Goal: Information Seeking & Learning: Learn about a topic

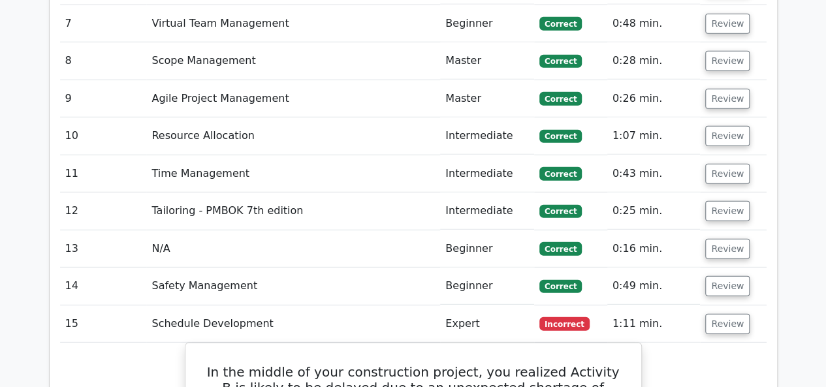
scroll to position [2023, 0]
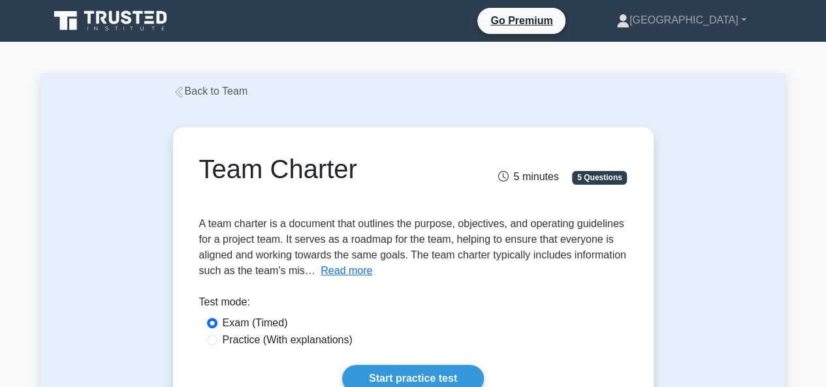
scroll to position [131, 0]
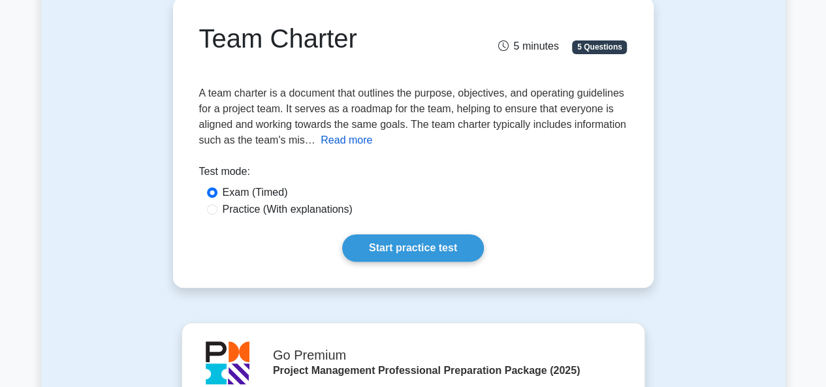
click at [333, 145] on button "Read more" at bounding box center [346, 140] width 52 height 16
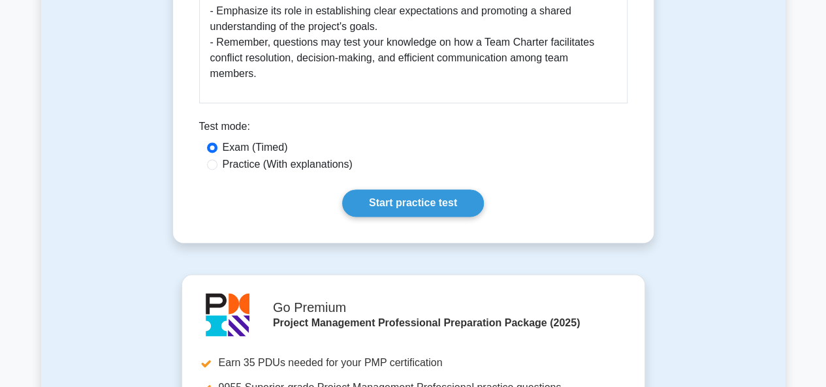
scroll to position [1305, 0]
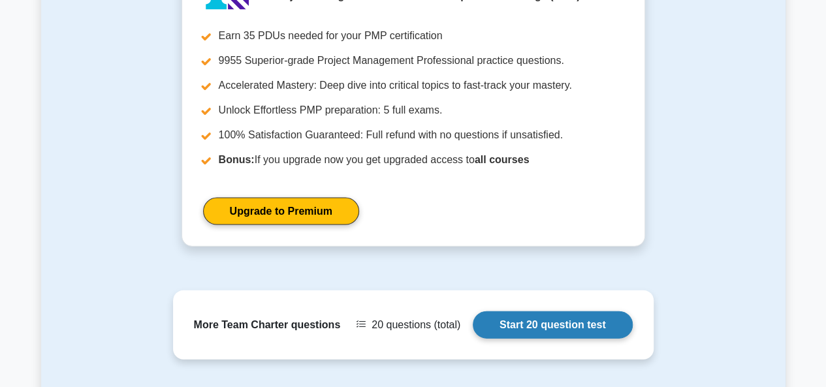
click at [535, 311] on link "Start 20 question test" at bounding box center [552, 324] width 160 height 27
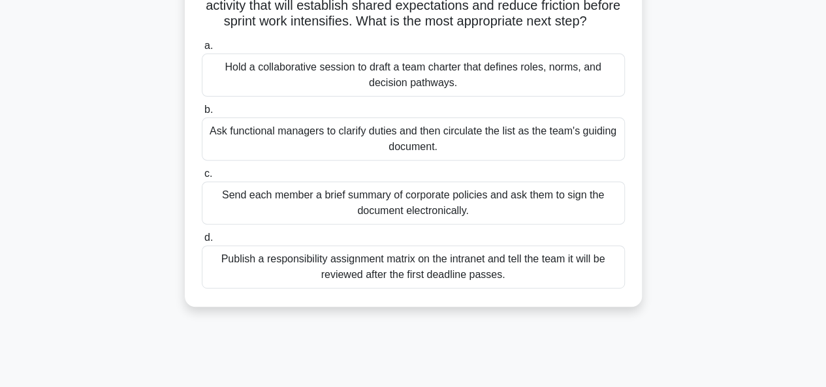
scroll to position [131, 0]
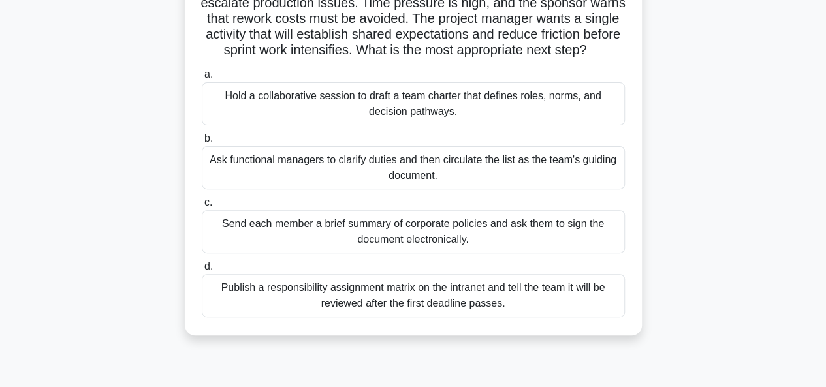
click at [399, 125] on div "Hold a collaborative session to draft a team charter that defines roles, norms,…" at bounding box center [413, 103] width 423 height 43
click at [202, 79] on input "a. Hold a collaborative session to draft a team charter that defines roles, nor…" at bounding box center [202, 74] width 0 height 8
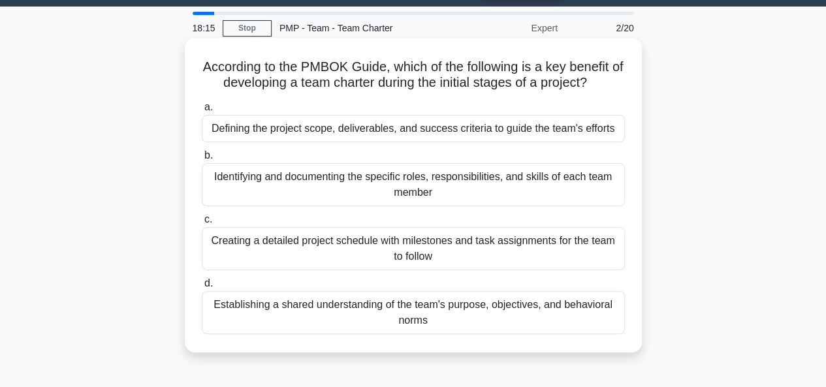
scroll to position [65, 0]
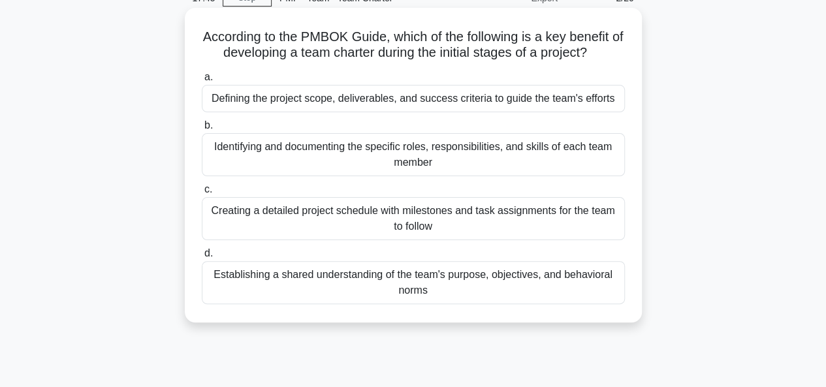
click at [380, 102] on div "Defining the project scope, deliverables, and success criteria to guide the tea…" at bounding box center [413, 98] width 423 height 27
click at [202, 82] on input "a. Defining the project scope, deliverables, and success criteria to guide the …" at bounding box center [202, 77] width 0 height 8
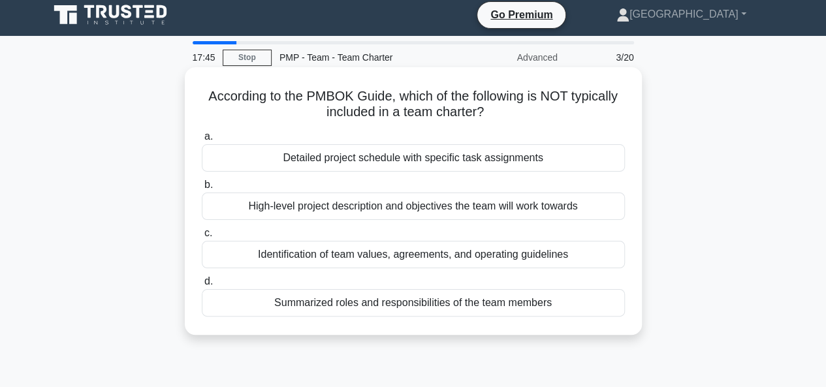
scroll to position [0, 0]
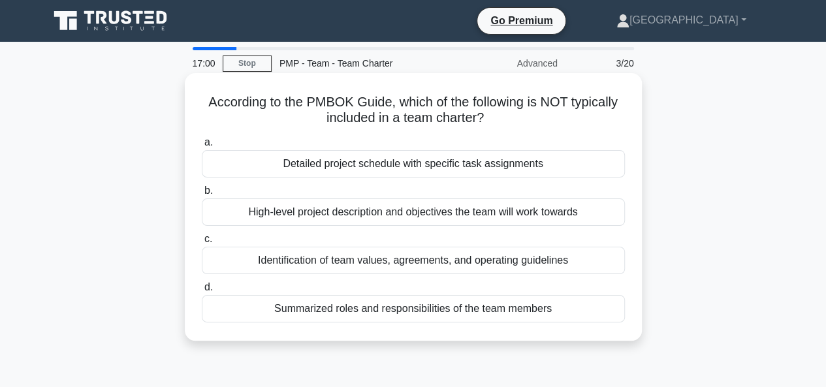
click at [386, 260] on div "Identification of team values, agreements, and operating guidelines" at bounding box center [413, 260] width 423 height 27
click at [202, 243] on input "c. Identification of team values, agreements, and operating guidelines" at bounding box center [202, 239] width 0 height 8
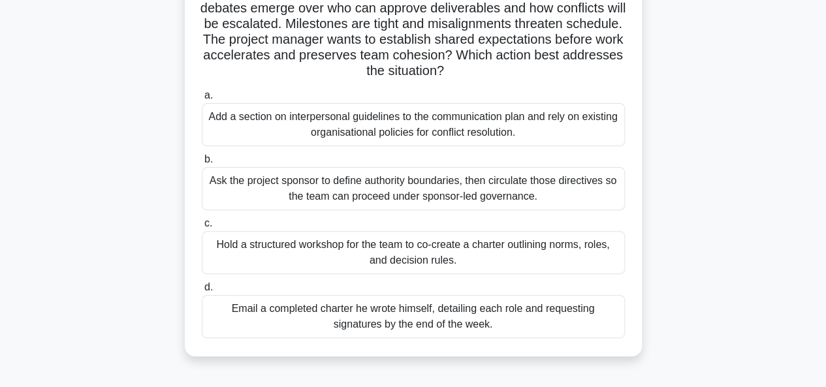
scroll to position [131, 0]
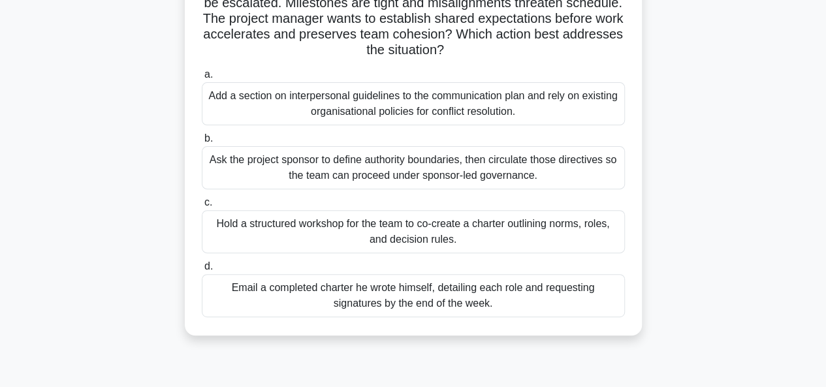
click at [387, 228] on div "Hold a structured workshop for the team to co-create a charter outlining norms,…" at bounding box center [413, 231] width 423 height 43
click at [202, 207] on input "c. Hold a structured workshop for the team to co-create a charter outlining nor…" at bounding box center [202, 202] width 0 height 8
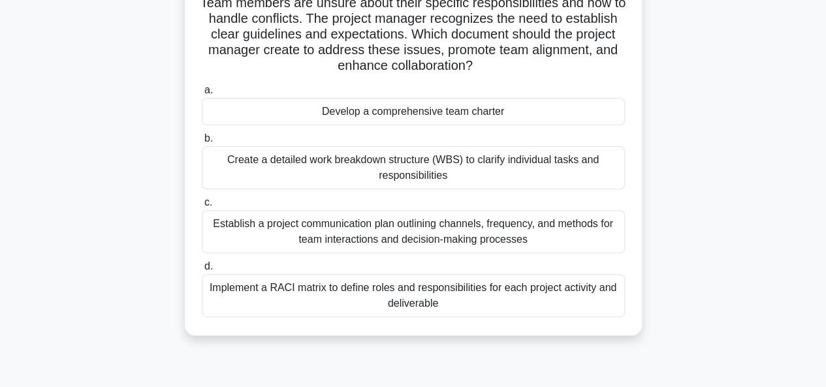
click at [389, 174] on div "Create a detailed work breakdown structure (WBS) to clarify individual tasks an…" at bounding box center [413, 167] width 423 height 43
click at [202, 143] on input "b. Create a detailed work breakdown structure (WBS) to clarify individual tasks…" at bounding box center [202, 138] width 0 height 8
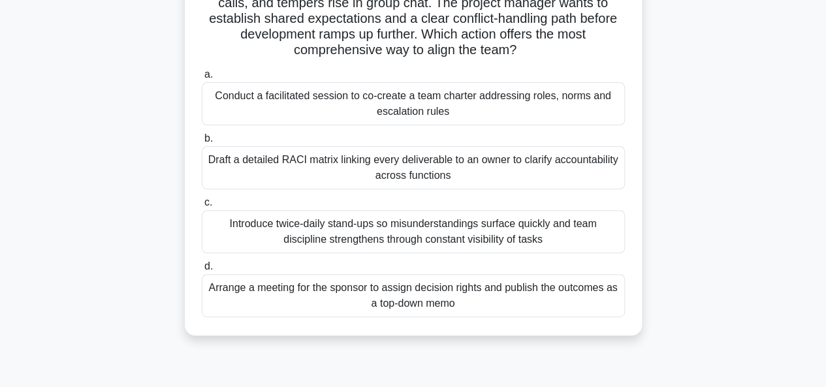
click at [393, 173] on div "Draft a detailed RACI matrix linking every deliverable to an owner to clarify a…" at bounding box center [413, 167] width 423 height 43
click at [202, 143] on input "b. Draft a detailed RACI matrix linking every deliverable to an owner to clarif…" at bounding box center [202, 138] width 0 height 8
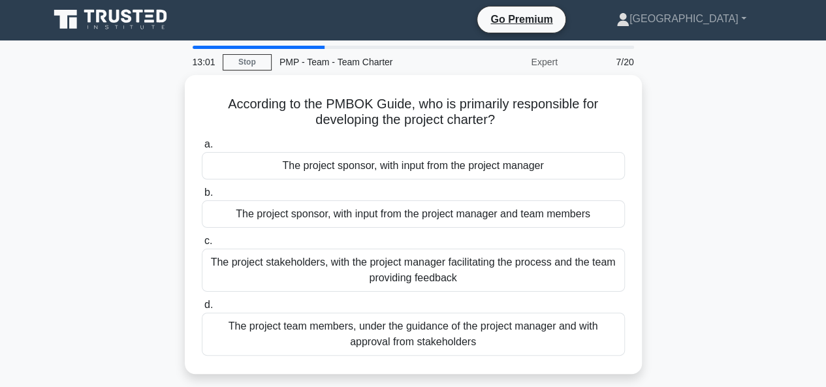
scroll to position [0, 0]
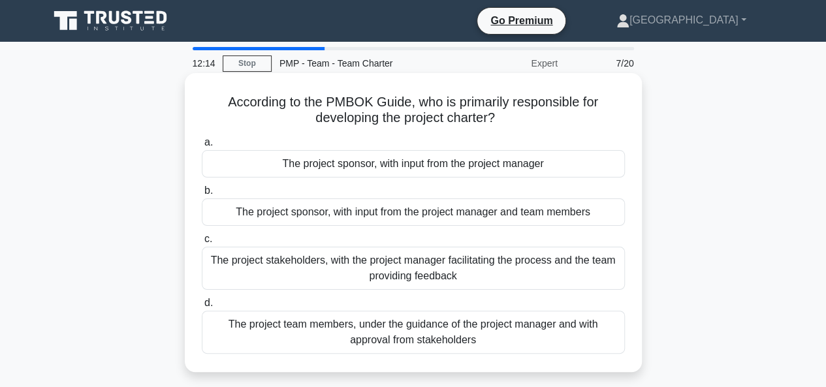
click at [390, 166] on div "The project sponsor, with input from the project manager" at bounding box center [413, 163] width 423 height 27
click at [202, 147] on input "a. The project sponsor, with input from the project manager" at bounding box center [202, 142] width 0 height 8
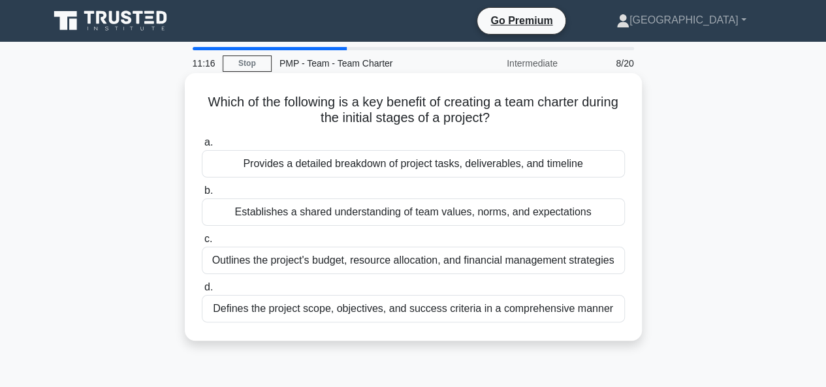
click at [382, 165] on div "Provides a detailed breakdown of project tasks, deliverables, and timeline" at bounding box center [413, 163] width 423 height 27
click at [202, 147] on input "a. Provides a detailed breakdown of project tasks, deliverables, and timeline" at bounding box center [202, 142] width 0 height 8
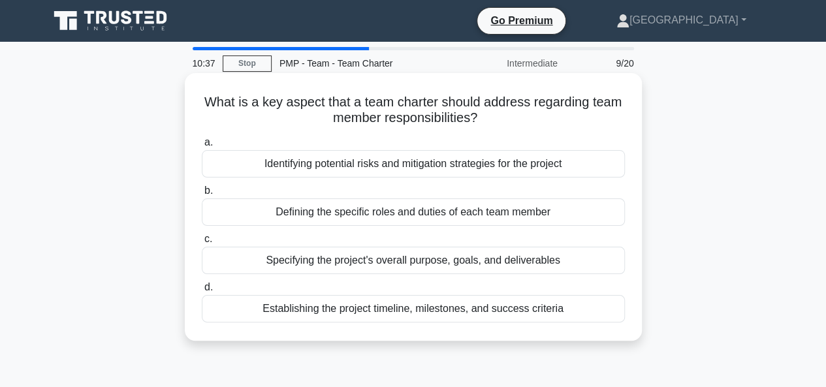
click at [401, 213] on div "Defining the specific roles and duties of each team member" at bounding box center [413, 211] width 423 height 27
click at [202, 195] on input "b. Defining the specific roles and duties of each team member" at bounding box center [202, 191] width 0 height 8
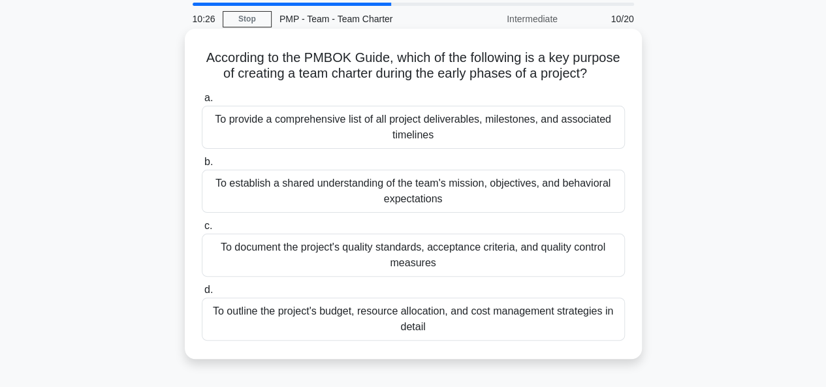
scroll to position [65, 0]
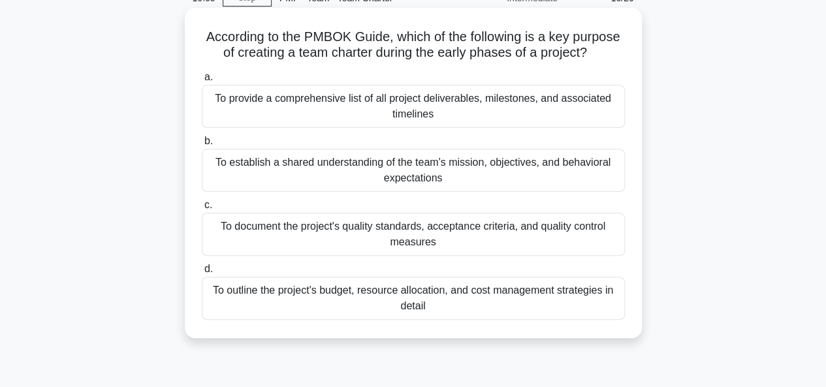
click at [421, 164] on div "To establish a shared understanding of the team's mission, objectives, and beha…" at bounding box center [413, 170] width 423 height 43
click at [202, 146] on input "b. To establish a shared understanding of the team's mission, objectives, and b…" at bounding box center [202, 141] width 0 height 8
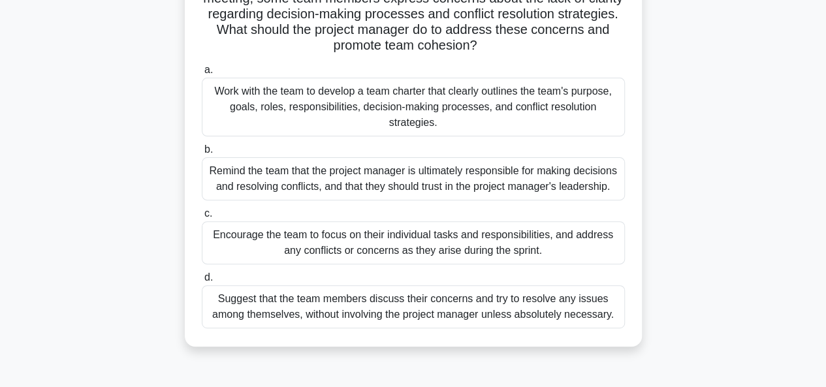
scroll to position [131, 0]
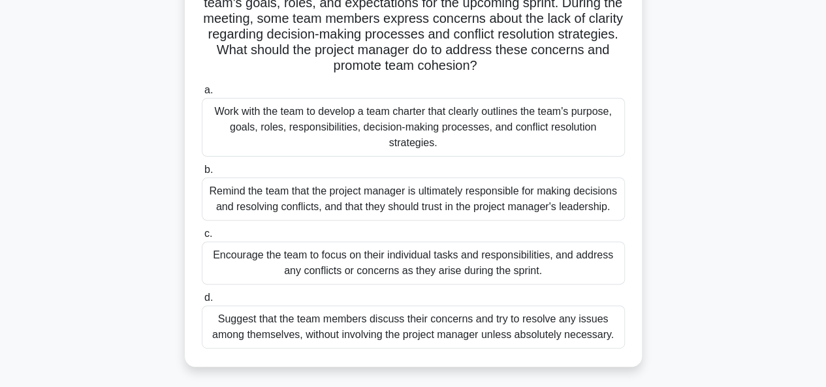
click at [351, 131] on div "Work with the team to develop a team charter that clearly outlines the team's p…" at bounding box center [413, 127] width 423 height 59
click at [202, 95] on input "a. Work with the team to develop a team charter that clearly outlines the team'…" at bounding box center [202, 90] width 0 height 8
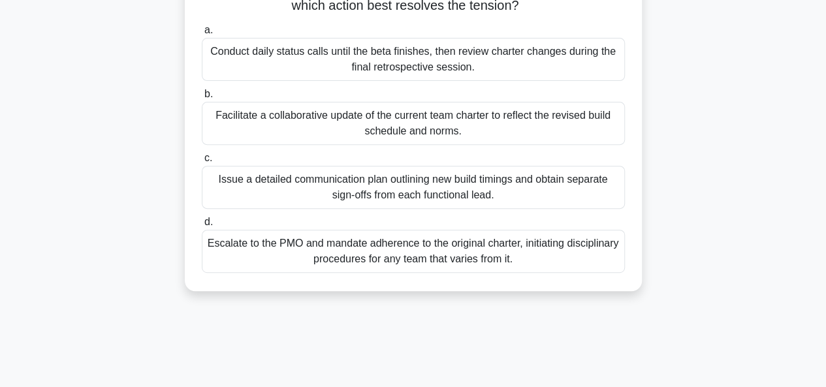
scroll to position [196, 0]
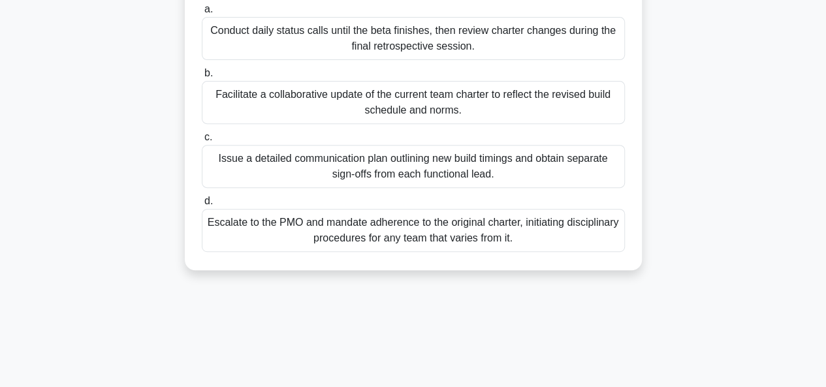
click at [397, 106] on div "Facilitate a collaborative update of the current team charter to reflect the re…" at bounding box center [413, 102] width 423 height 43
click at [202, 78] on input "b. Facilitate a collaborative update of the current team charter to reflect the…" at bounding box center [202, 73] width 0 height 8
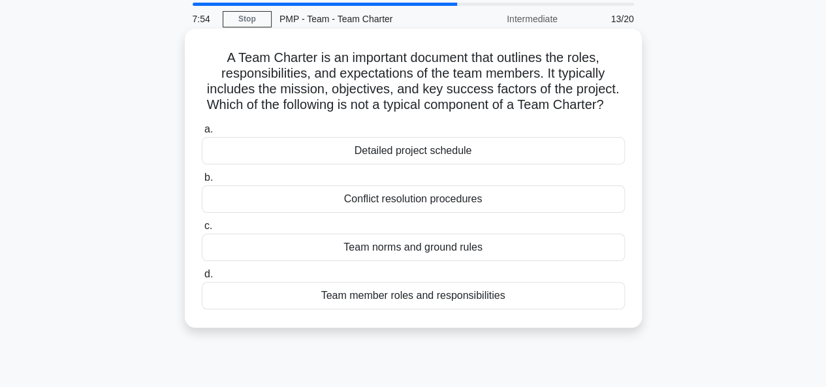
scroll to position [65, 0]
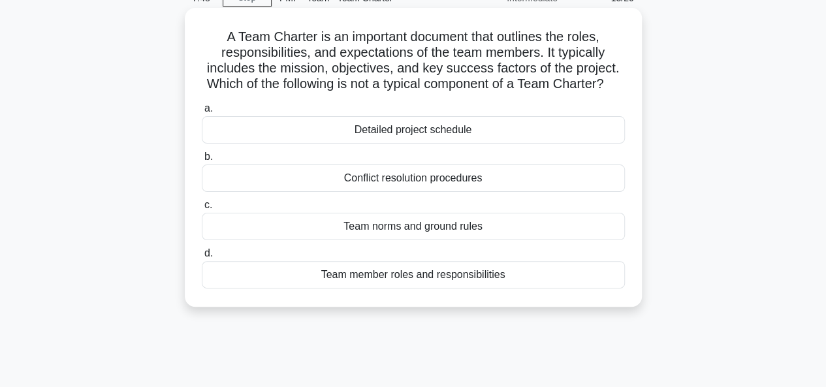
click at [397, 144] on div "Detailed project schedule" at bounding box center [413, 129] width 423 height 27
click at [202, 113] on input "a. Detailed project schedule" at bounding box center [202, 108] width 0 height 8
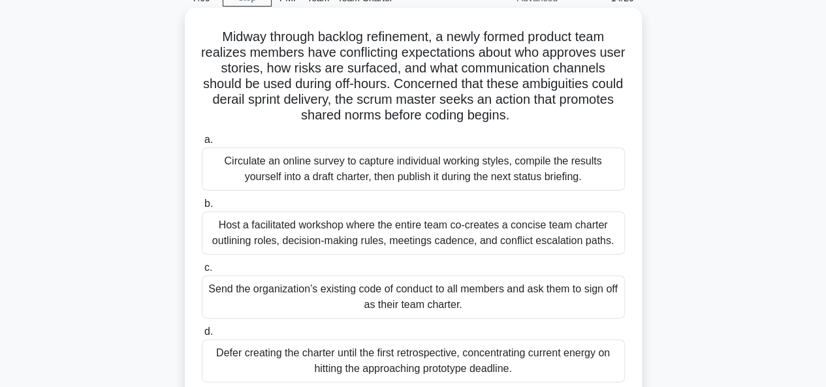
scroll to position [131, 0]
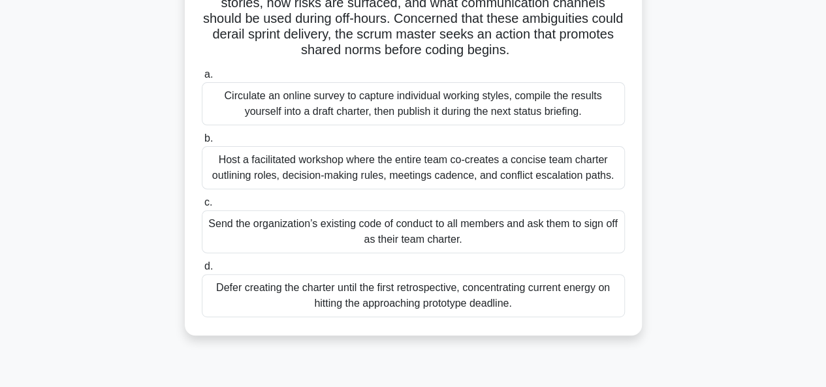
click at [379, 176] on div "Host a facilitated workshop where the entire team co-creates a concise team cha…" at bounding box center [413, 167] width 423 height 43
click at [202, 143] on input "b. Host a facilitated workshop where the entire team co-creates a concise team …" at bounding box center [202, 138] width 0 height 8
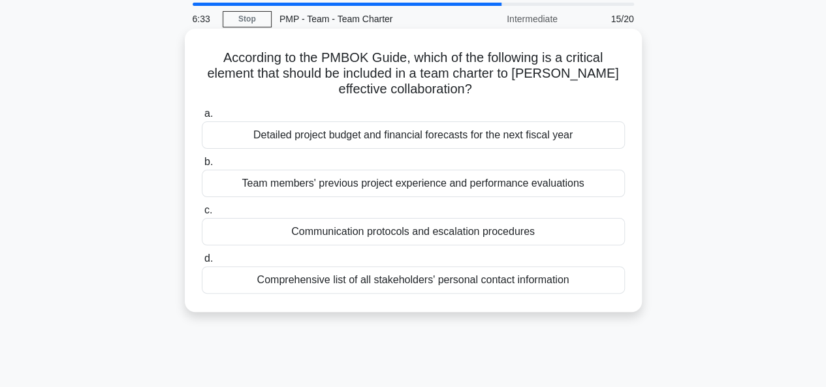
scroll to position [65, 0]
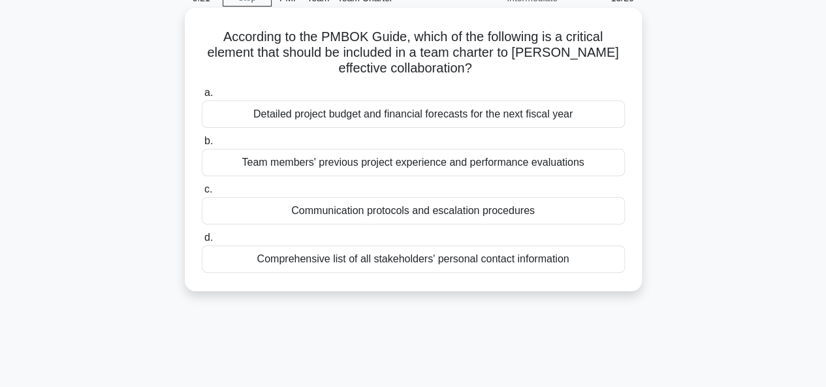
click at [371, 213] on div "Communication protocols and escalation procedures" at bounding box center [413, 210] width 423 height 27
click at [202, 194] on input "c. Communication protocols and escalation procedures" at bounding box center [202, 189] width 0 height 8
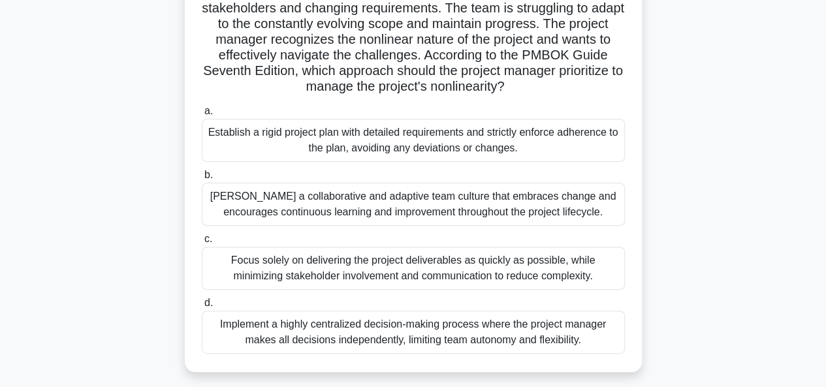
scroll to position [131, 0]
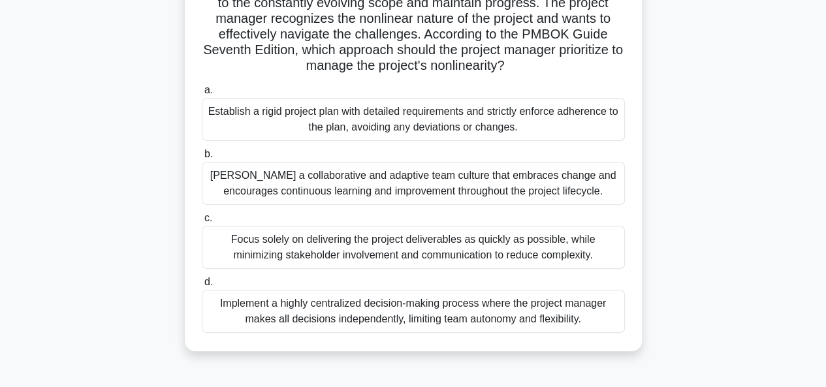
click at [373, 187] on div "[PERSON_NAME] a collaborative and adaptive team culture that embraces change an…" at bounding box center [413, 183] width 423 height 43
click at [202, 159] on input "b. Foster a collaborative and adaptive team culture that embraces change and en…" at bounding box center [202, 154] width 0 height 8
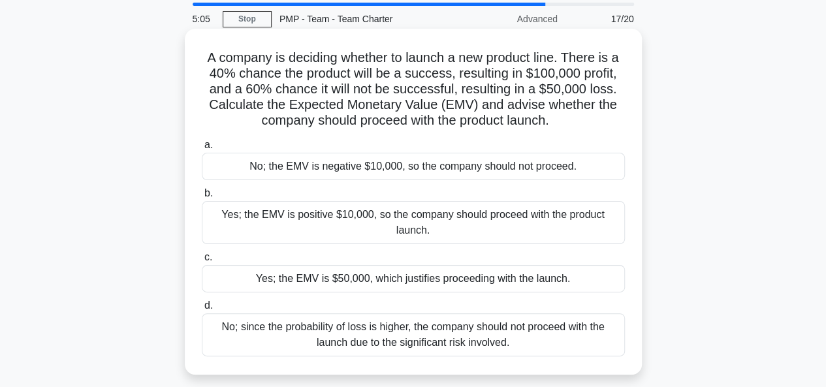
scroll to position [65, 0]
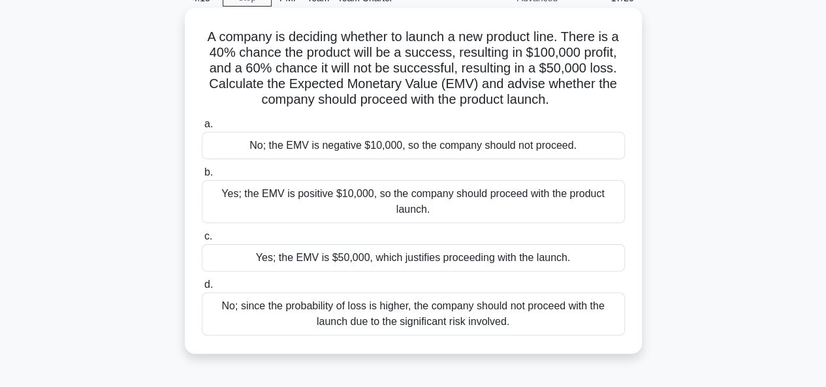
click at [410, 208] on div "Yes; the EMV is positive $10,000, so the company should proceed with the produc…" at bounding box center [413, 201] width 423 height 43
click at [202, 177] on input "b. Yes; the EMV is positive $10,000, so the company should proceed with the pro…" at bounding box center [202, 172] width 0 height 8
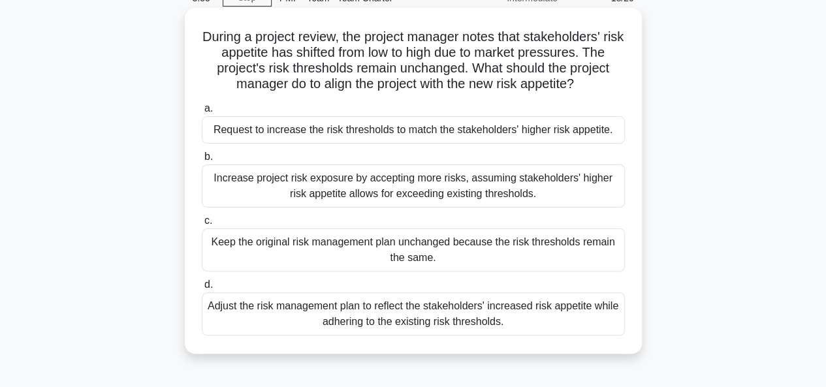
scroll to position [131, 0]
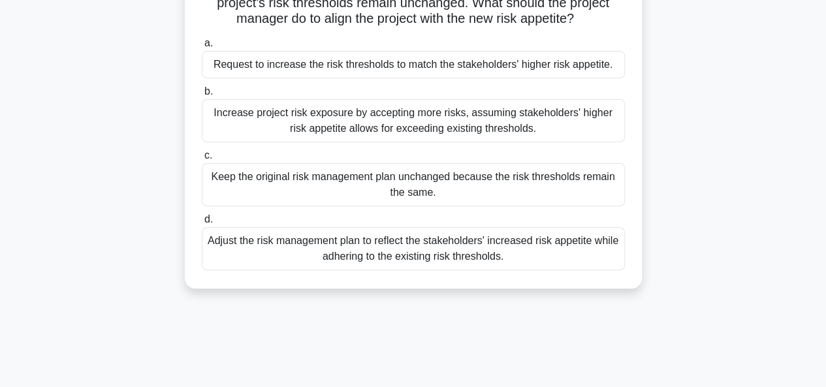
click at [413, 253] on div "Adjust the risk management plan to reflect the stakeholders' increased risk app…" at bounding box center [413, 248] width 423 height 43
click at [202, 224] on input "d. Adjust the risk management plan to reflect the stakeholders' increased risk …" at bounding box center [202, 219] width 0 height 8
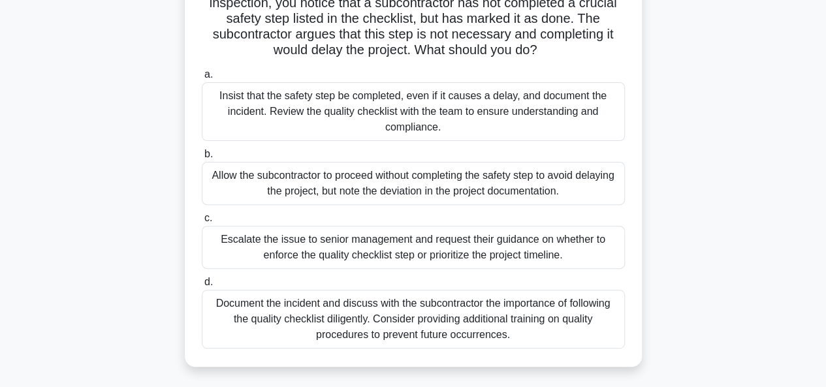
click at [369, 245] on div "Escalate the issue to senior management and request their guidance on whether t…" at bounding box center [413, 247] width 423 height 43
click at [202, 223] on input "c. Escalate the issue to senior management and request their guidance on whethe…" at bounding box center [202, 218] width 0 height 8
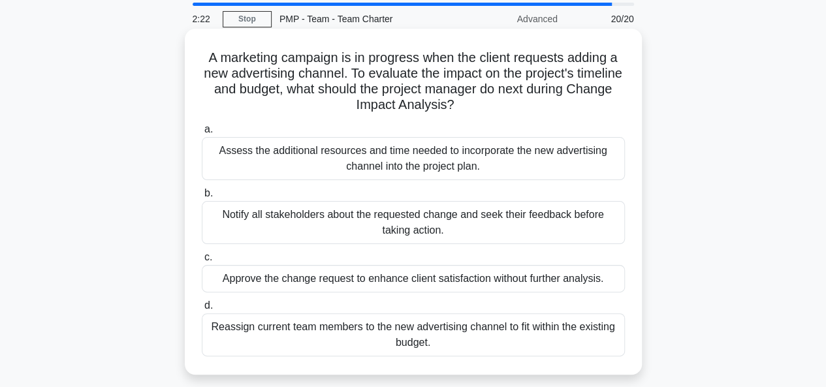
scroll to position [65, 0]
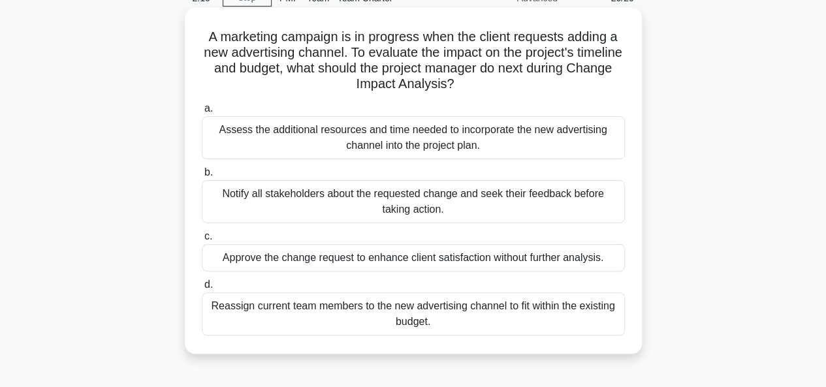
click at [390, 140] on div "Assess the additional resources and time needed to incorporate the new advertis…" at bounding box center [413, 137] width 423 height 43
click at [202, 113] on input "a. Assess the additional resources and time needed to incorporate the new adver…" at bounding box center [202, 108] width 0 height 8
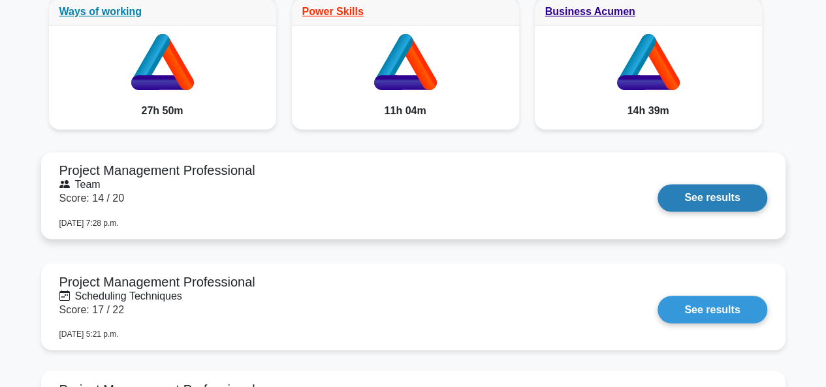
scroll to position [1044, 0]
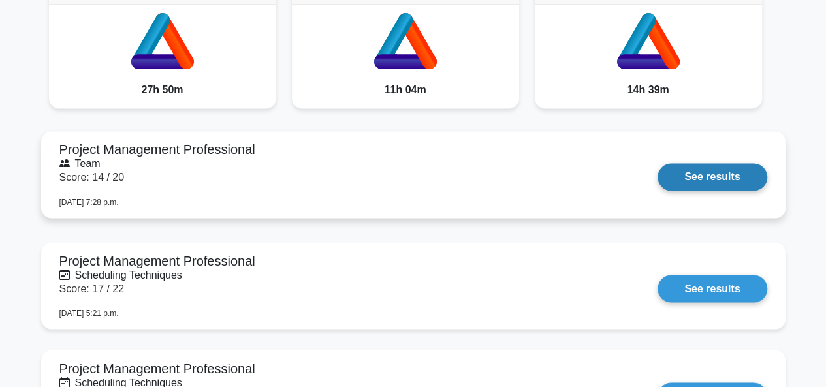
click at [715, 176] on link "See results" at bounding box center [711, 176] width 109 height 27
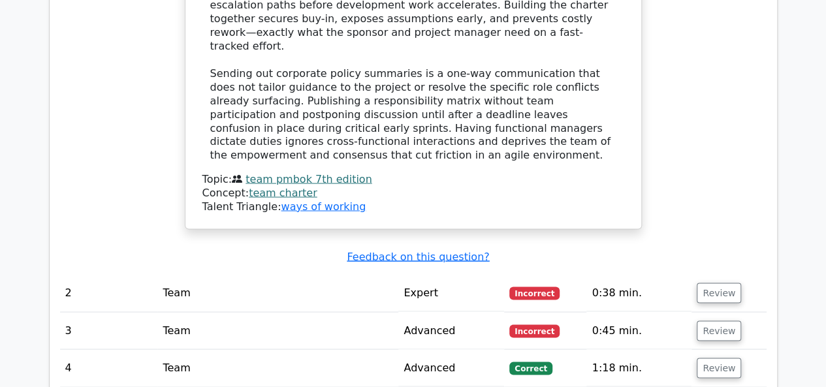
scroll to position [1305, 0]
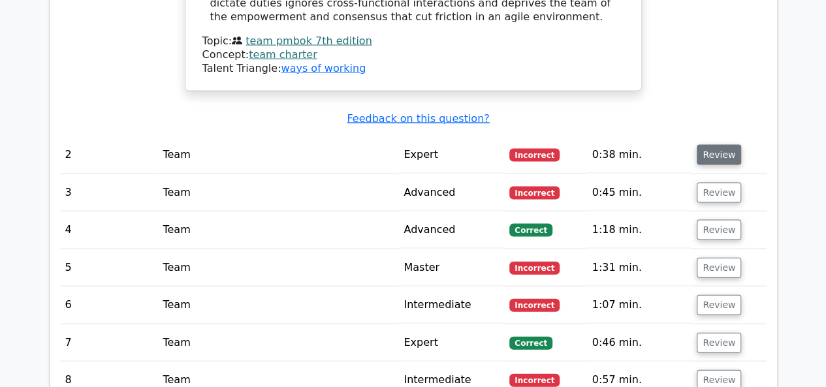
click at [711, 145] on button "Review" at bounding box center [718, 155] width 44 height 20
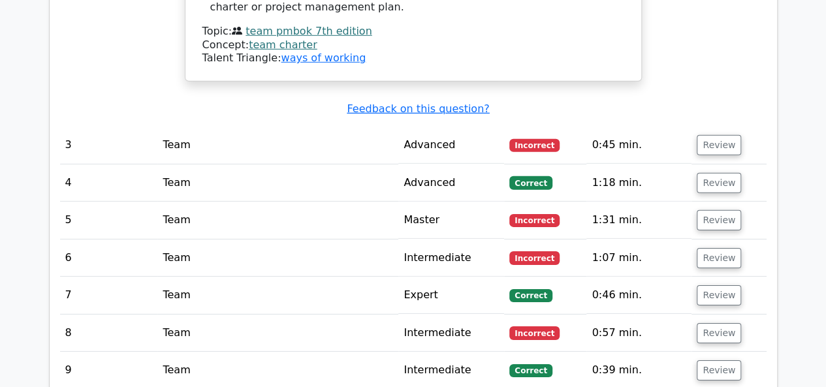
scroll to position [1958, 0]
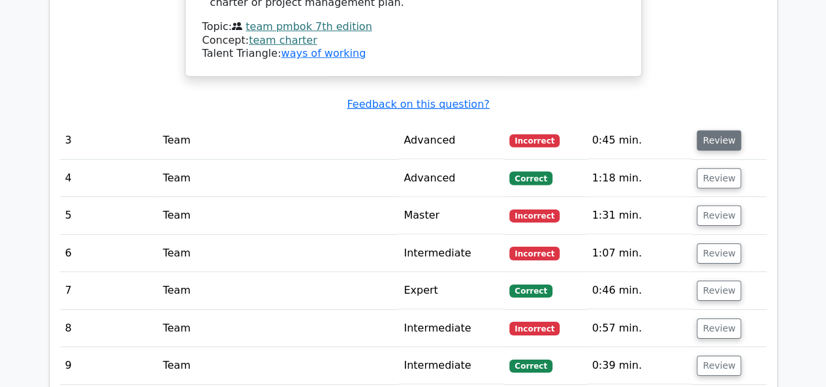
click at [718, 131] on button "Review" at bounding box center [718, 141] width 44 height 20
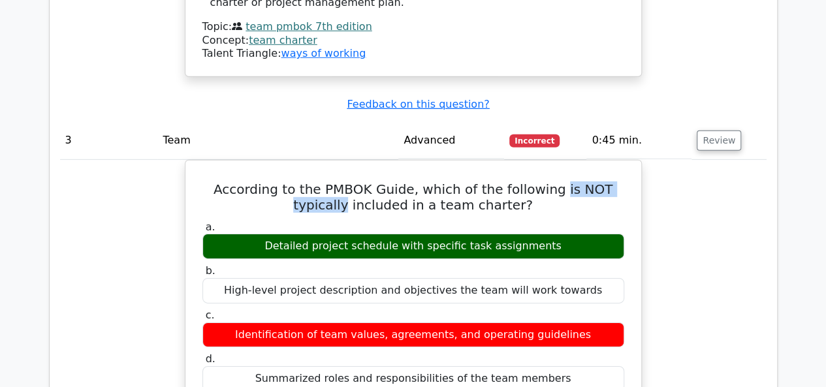
drag, startPoint x: 531, startPoint y: 117, endPoint x: 645, endPoint y: 132, distance: 114.6
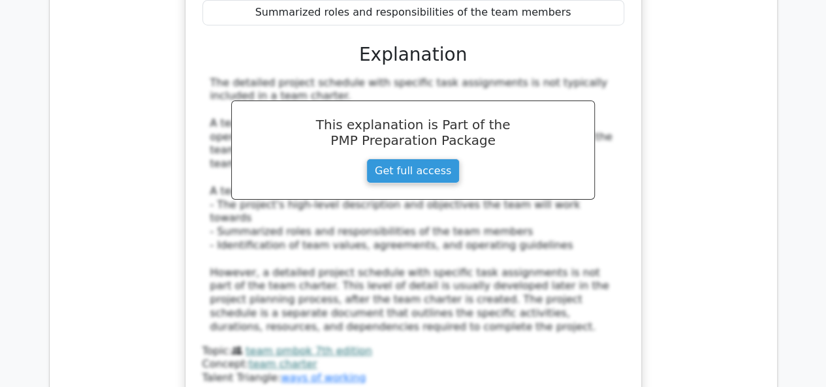
scroll to position [2610, 0]
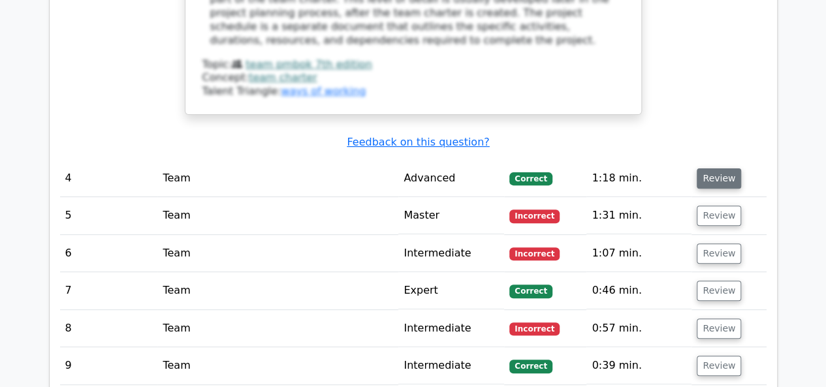
click at [717, 168] on button "Review" at bounding box center [718, 178] width 44 height 20
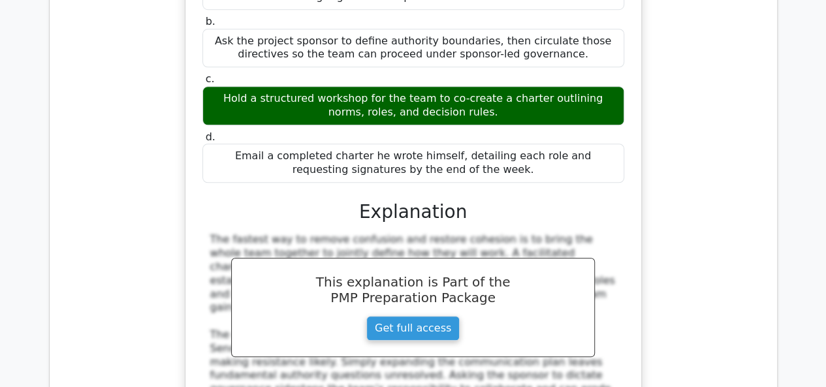
scroll to position [3263, 0]
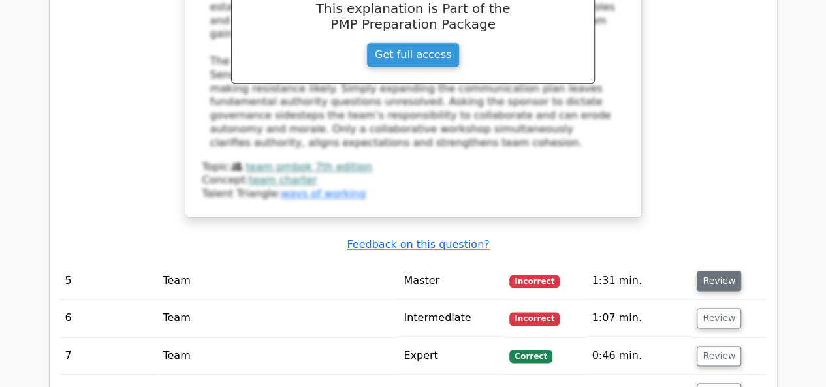
click at [713, 271] on button "Review" at bounding box center [718, 281] width 44 height 20
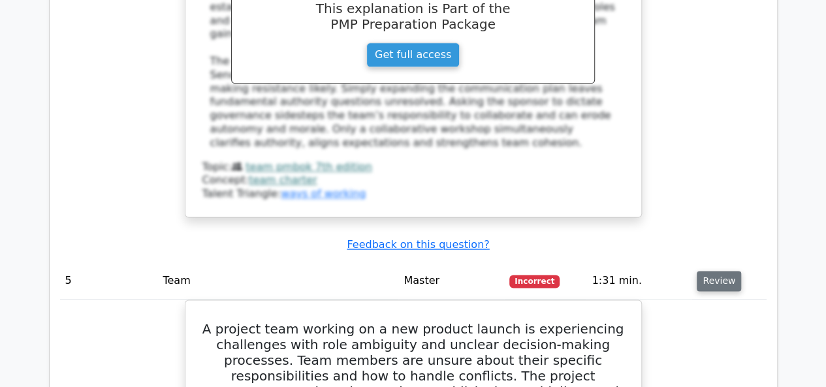
scroll to position [3328, 0]
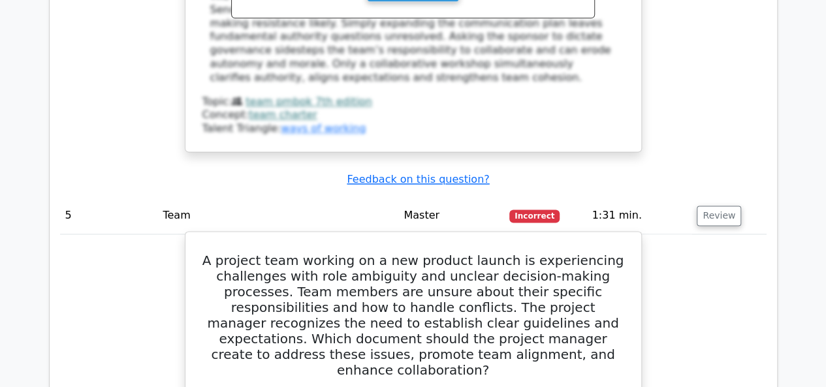
drag, startPoint x: 317, startPoint y: 260, endPoint x: 480, endPoint y: 286, distance: 165.1
drag, startPoint x: 512, startPoint y: 256, endPoint x: 258, endPoint y: 250, distance: 254.6
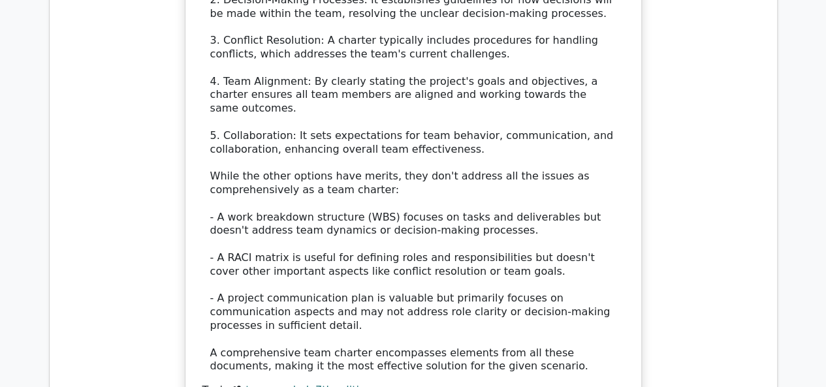
scroll to position [4438, 0]
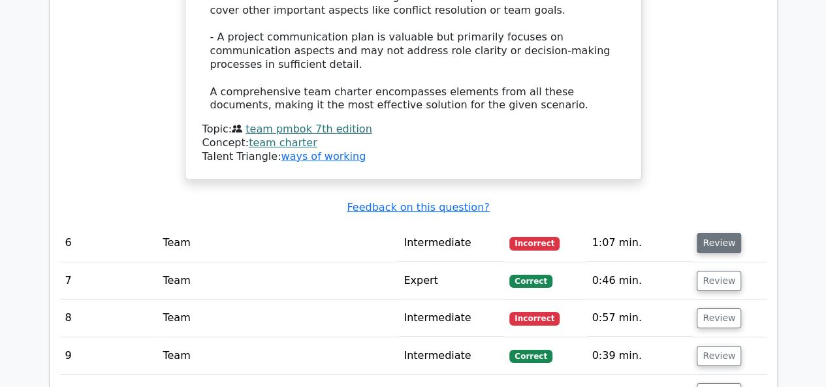
click at [719, 233] on button "Review" at bounding box center [718, 243] width 44 height 20
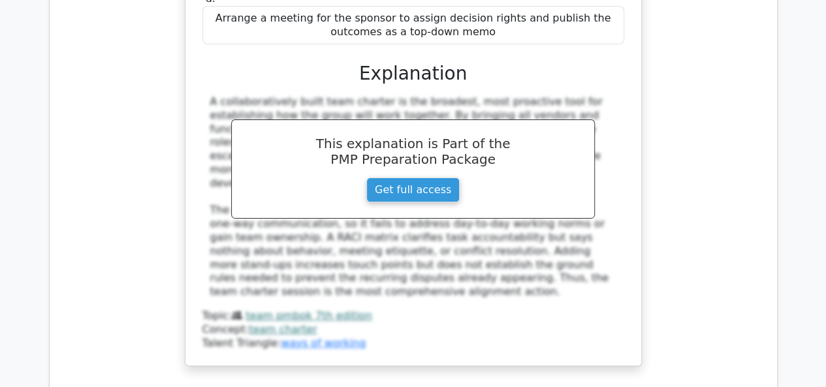
scroll to position [5156, 0]
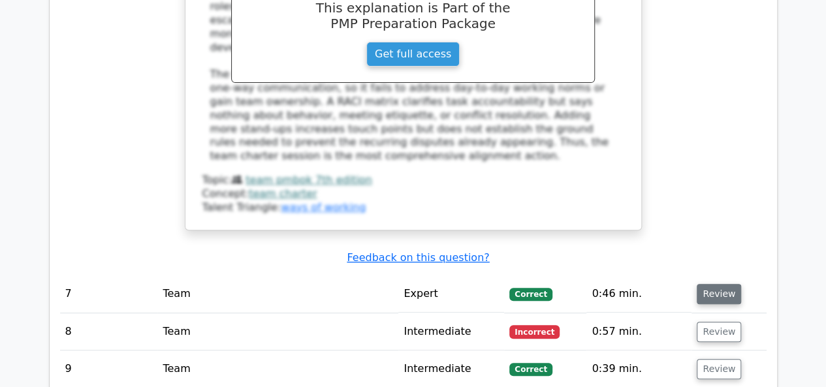
click at [724, 284] on button "Review" at bounding box center [718, 294] width 44 height 20
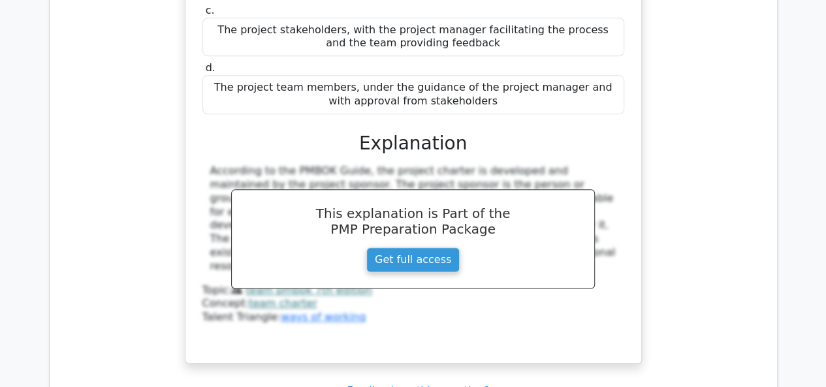
scroll to position [5678, 0]
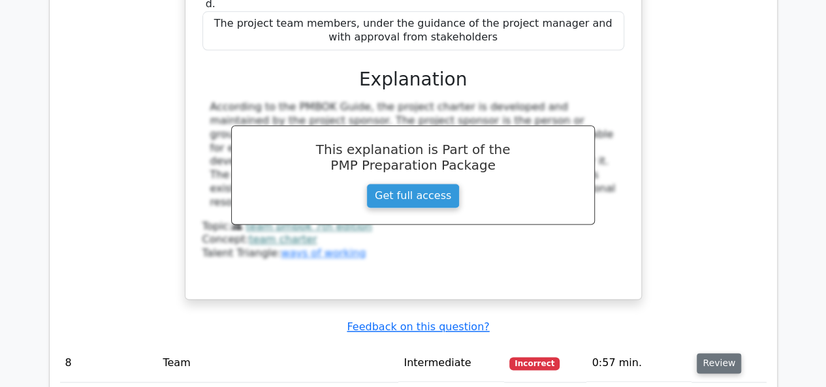
click at [714, 353] on button "Review" at bounding box center [718, 363] width 44 height 20
drag, startPoint x: 294, startPoint y: 303, endPoint x: 317, endPoint y: 303, distance: 22.8
drag, startPoint x: 450, startPoint y: 290, endPoint x: 491, endPoint y: 293, distance: 41.2
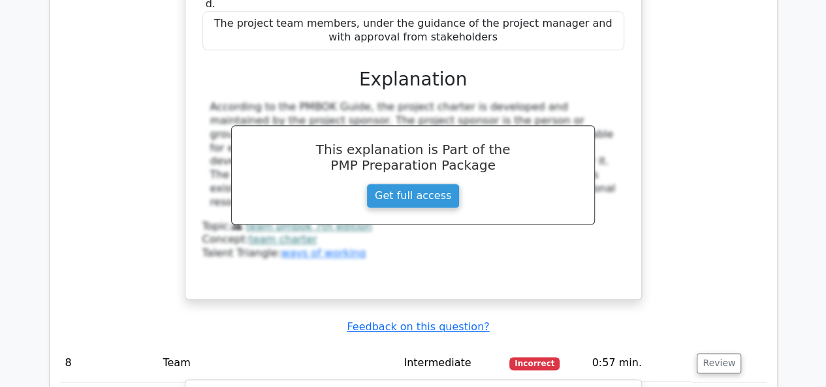
drag, startPoint x: 625, startPoint y: 293, endPoint x: 376, endPoint y: 293, distance: 249.3
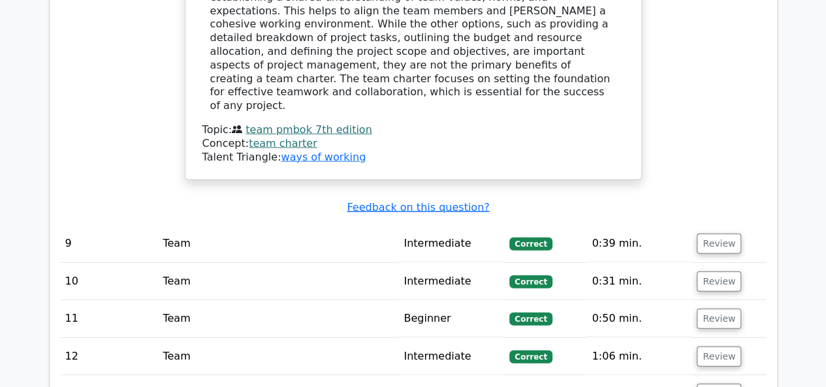
scroll to position [6526, 0]
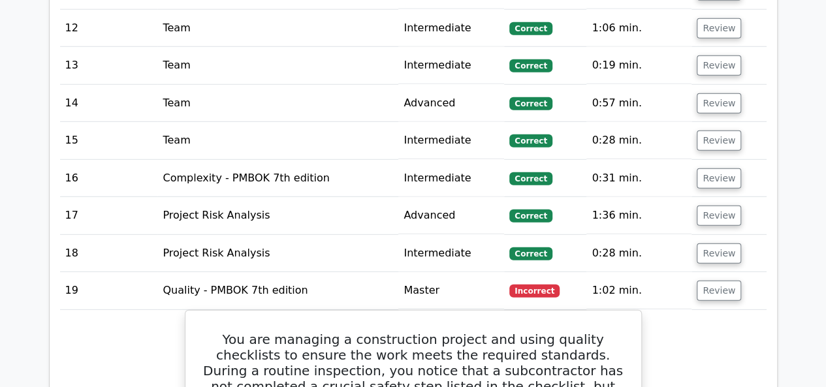
scroll to position [6722, 0]
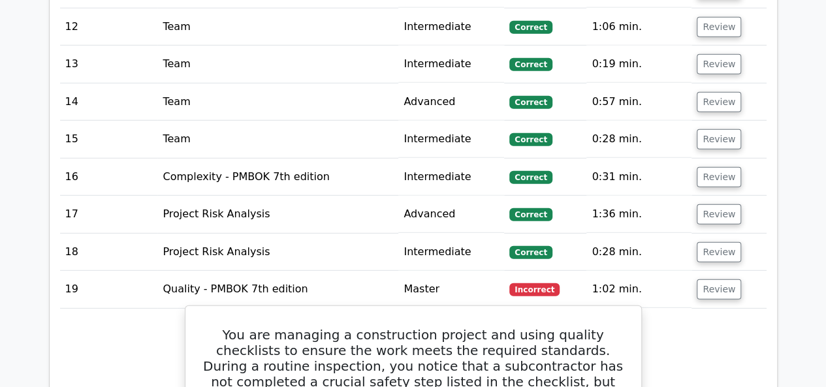
drag, startPoint x: 446, startPoint y: 203, endPoint x: 195, endPoint y: 172, distance: 253.2
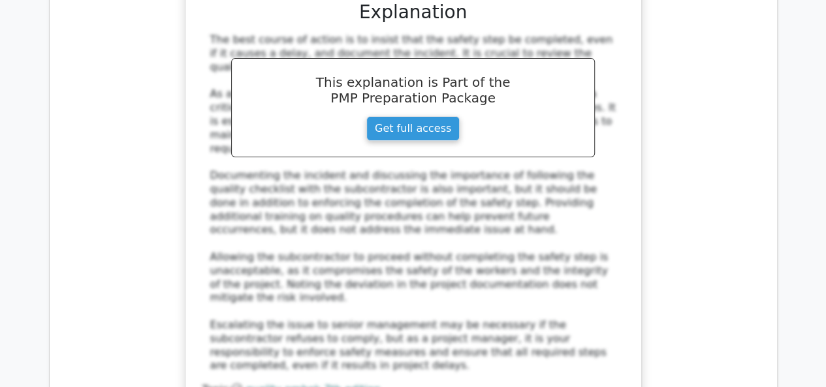
scroll to position [7505, 0]
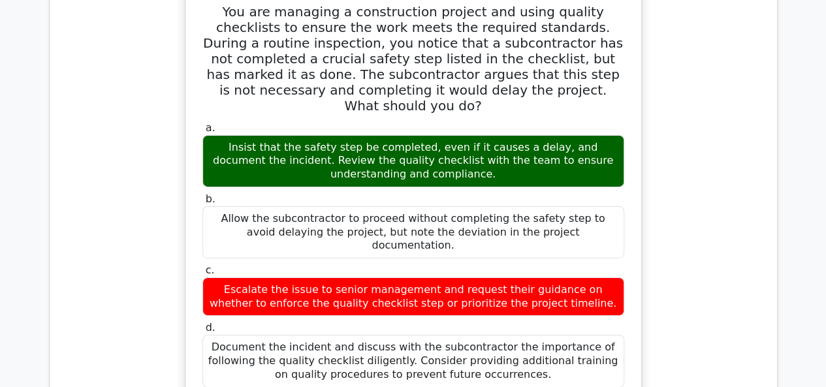
scroll to position [6591, 0]
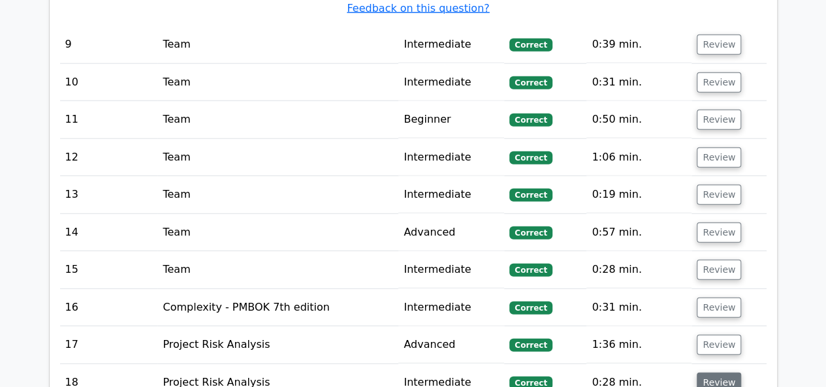
click at [717, 373] on button "Review" at bounding box center [718, 383] width 44 height 20
click at [704, 335] on button "Review" at bounding box center [718, 345] width 44 height 20
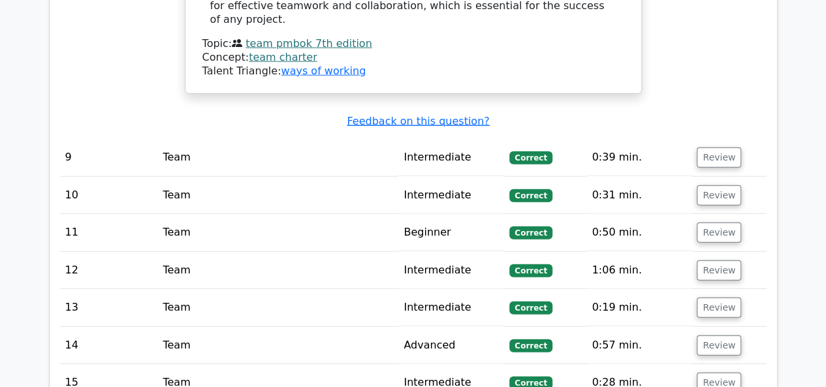
scroll to position [6461, 0]
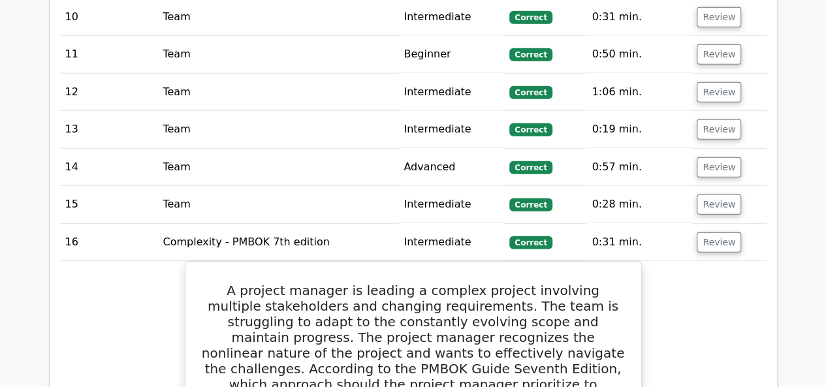
scroll to position [6526, 0]
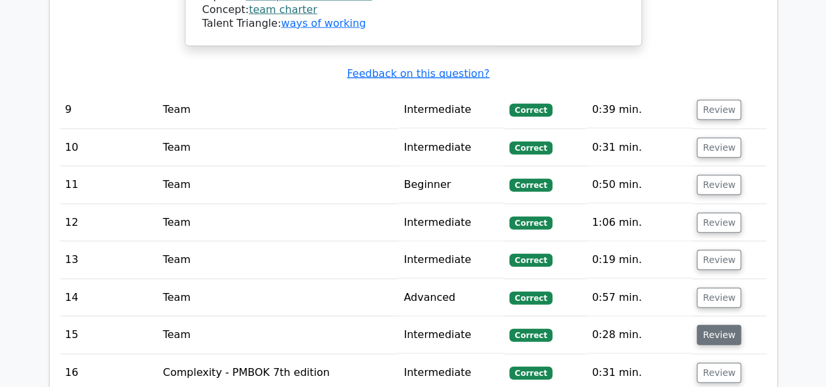
click at [704, 325] on button "Review" at bounding box center [718, 335] width 44 height 20
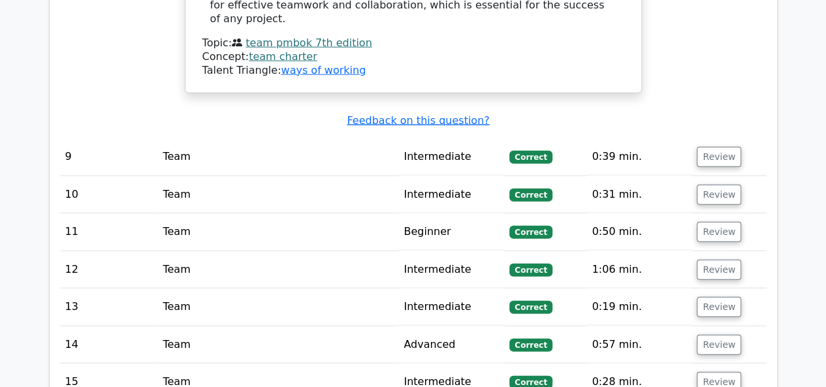
scroll to position [6461, 0]
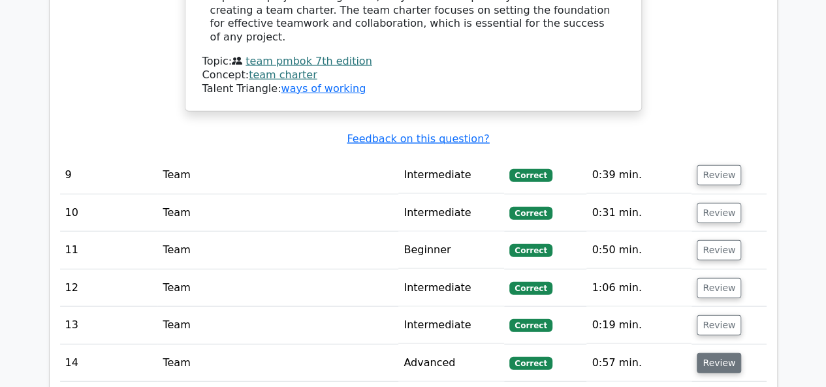
click at [706, 353] on button "Review" at bounding box center [718, 363] width 44 height 20
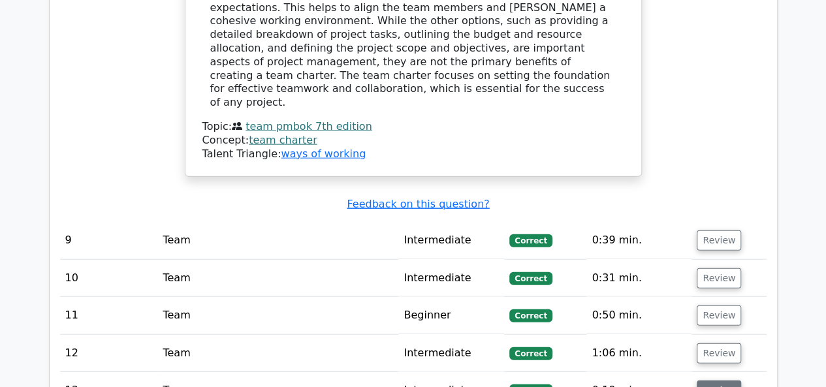
click at [707, 380] on button "Review" at bounding box center [718, 390] width 44 height 20
click at [709, 343] on button "Review" at bounding box center [718, 353] width 44 height 20
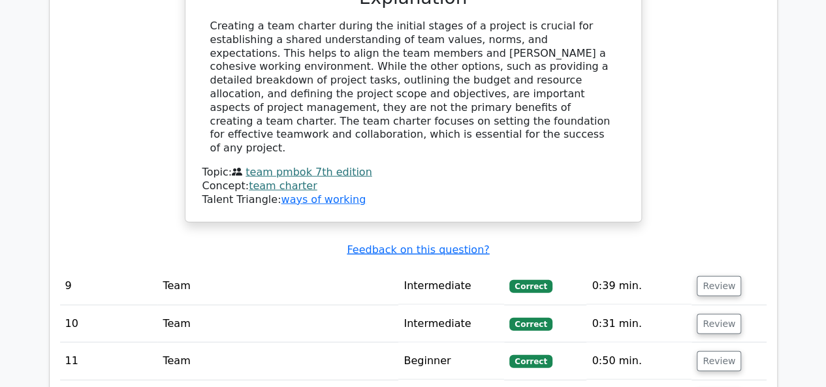
scroll to position [6330, 0]
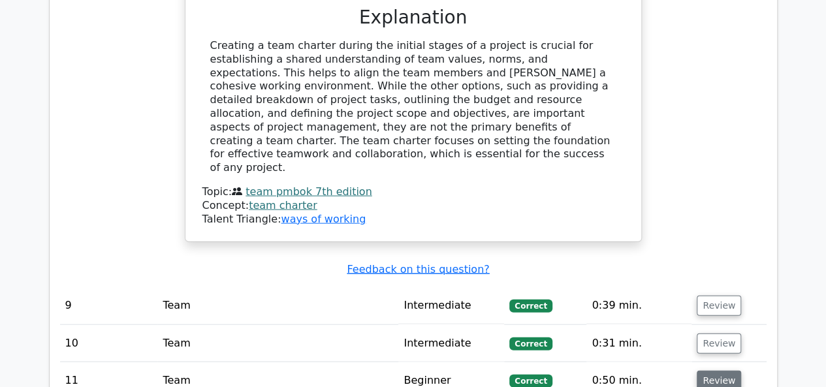
click at [716, 371] on button "Review" at bounding box center [718, 381] width 44 height 20
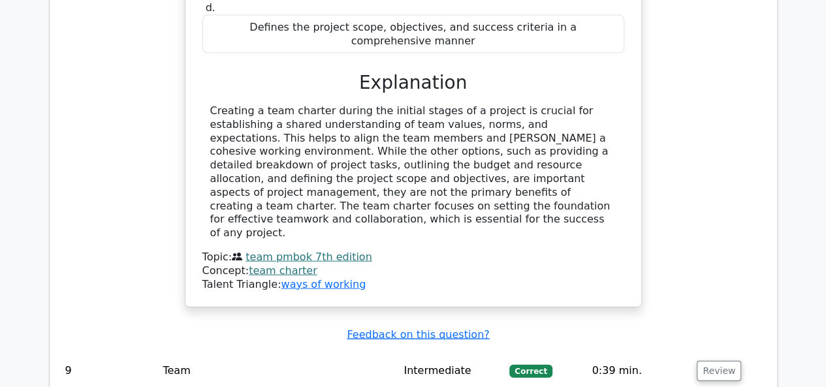
click at [704, 361] on button "Review" at bounding box center [718, 371] width 44 height 20
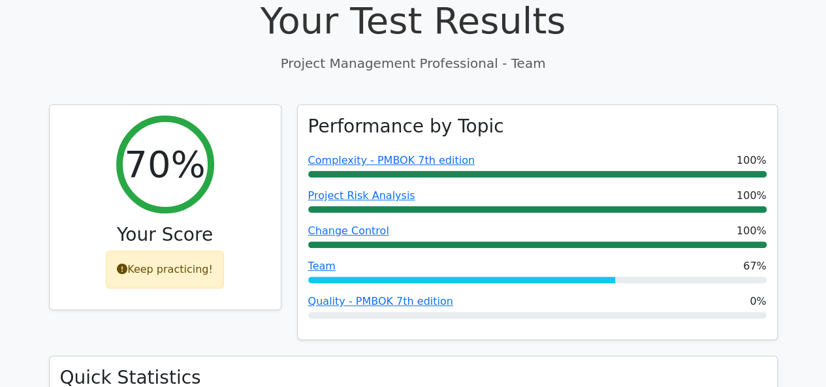
scroll to position [0, 0]
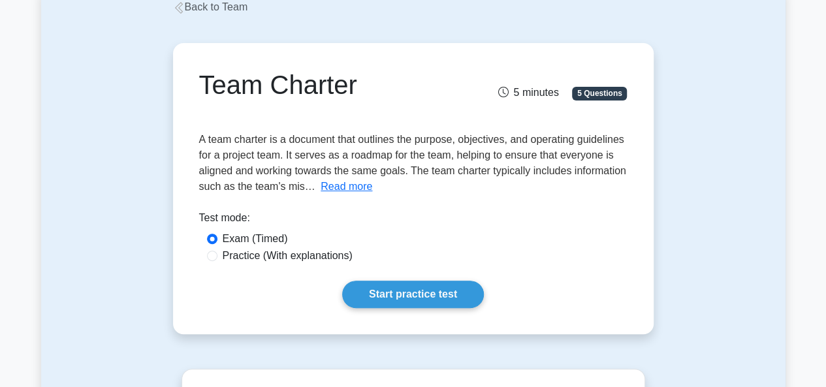
scroll to position [131, 0]
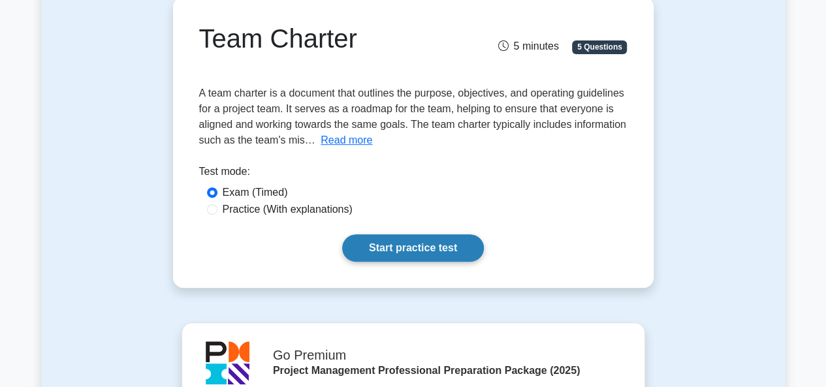
click at [445, 247] on link "Start practice test" at bounding box center [413, 247] width 142 height 27
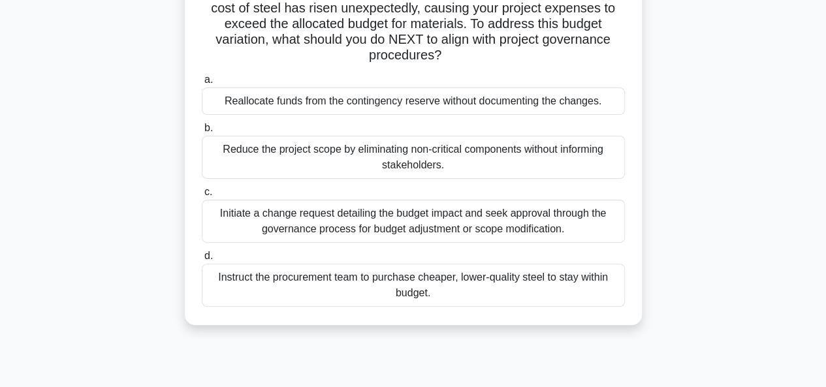
scroll to position [131, 0]
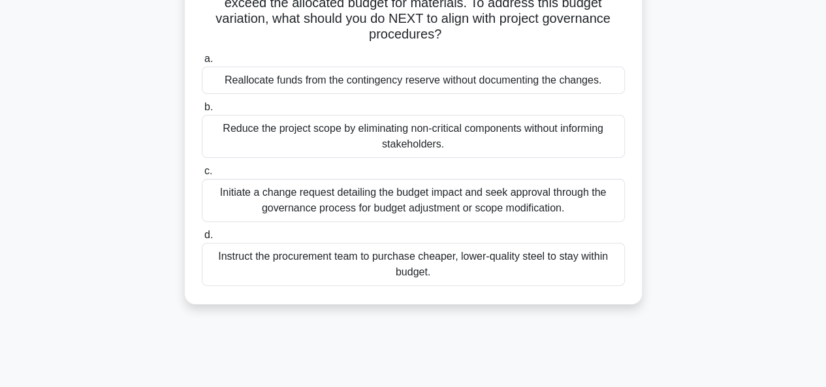
click at [401, 204] on div "Initiate a change request detailing the budget impact and seek approval through…" at bounding box center [413, 200] width 423 height 43
click at [202, 176] on input "c. Initiate a change request detailing the budget impact and seek approval thro…" at bounding box center [202, 171] width 0 height 8
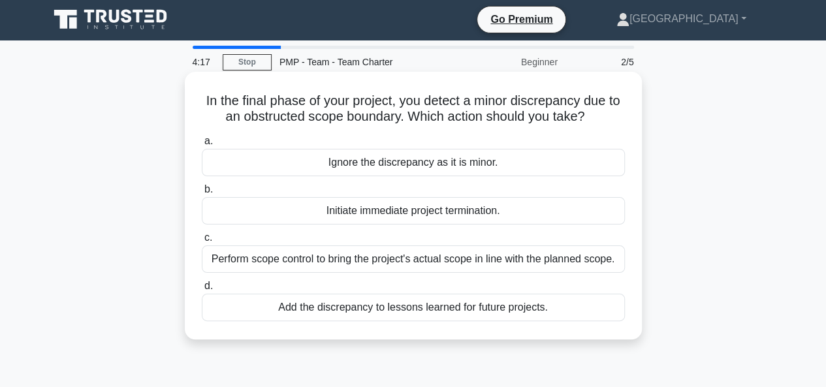
scroll to position [0, 0]
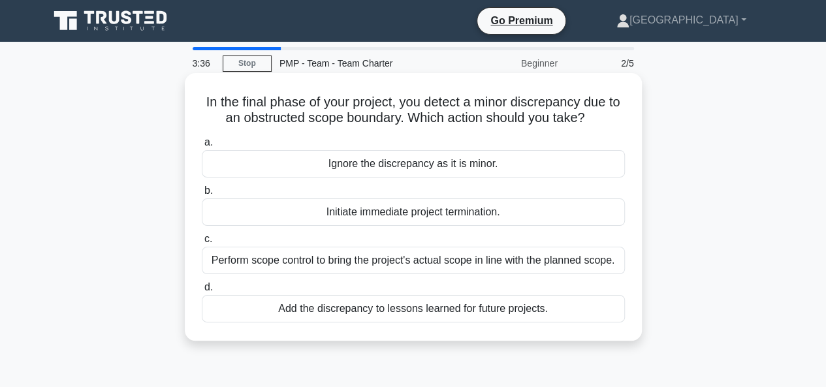
click at [418, 308] on div "Add the discrepancy to lessons learned for future projects." at bounding box center [413, 308] width 423 height 27
click at [202, 292] on input "d. Add the discrepancy to lessons learned for future projects." at bounding box center [202, 287] width 0 height 8
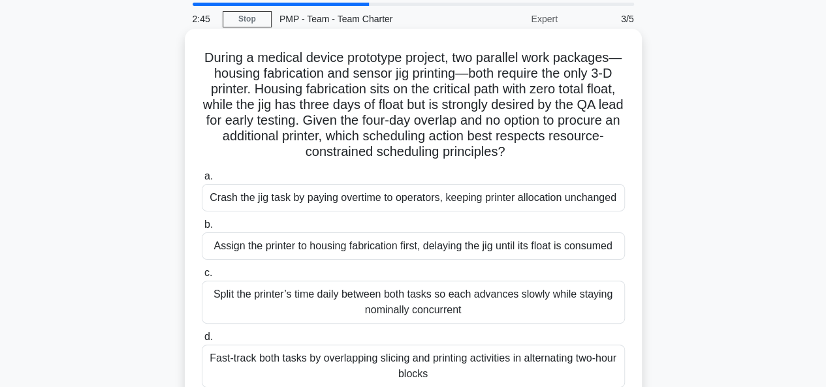
scroll to position [65, 0]
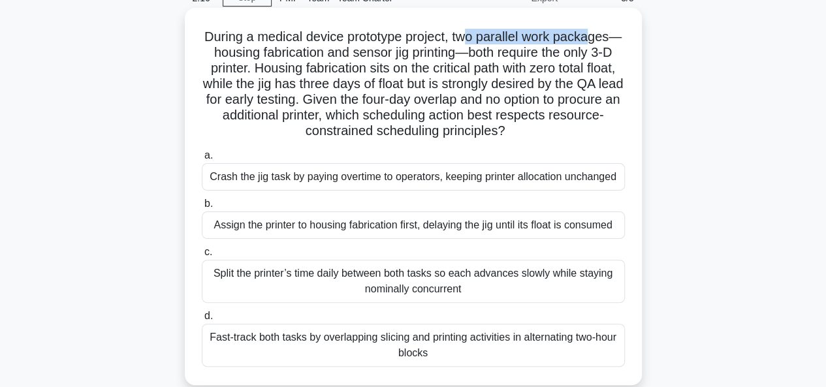
drag, startPoint x: 475, startPoint y: 35, endPoint x: 598, endPoint y: 32, distance: 122.7
click at [598, 32] on h5 "During a medical device prototype project, two parallel work packages—housing f…" at bounding box center [413, 84] width 426 height 111
click at [303, 341] on div "Fast-track both tasks by overlapping slicing and printing activities in alterna…" at bounding box center [413, 345] width 423 height 43
click at [202, 320] on input "d. Fast-track both tasks by overlapping slicing and printing activities in alte…" at bounding box center [202, 316] width 0 height 8
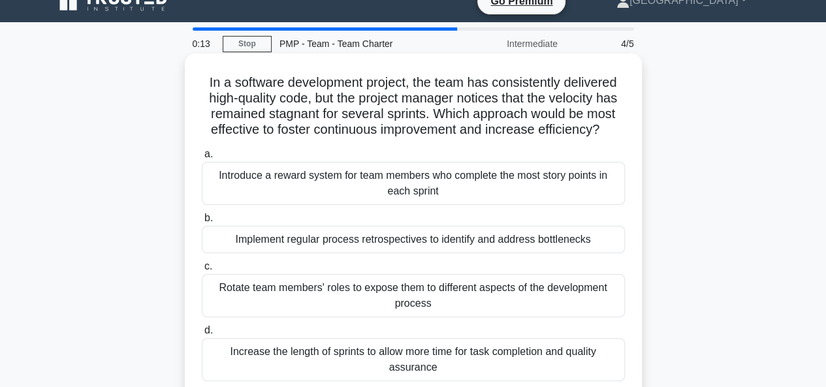
scroll to position [0, 0]
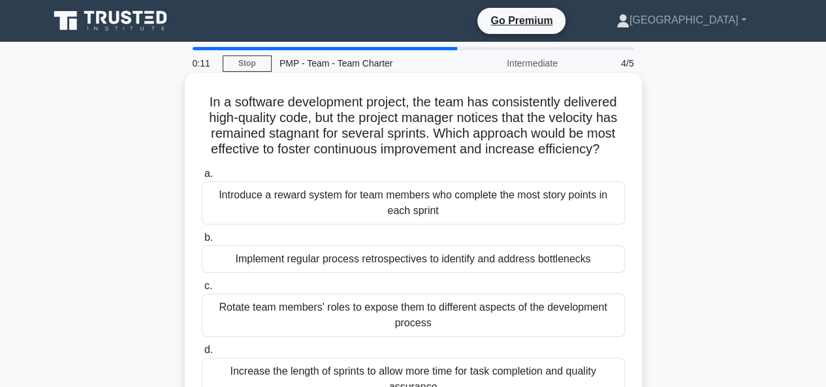
click at [403, 318] on div "Rotate team members' roles to expose them to different aspects of the developme…" at bounding box center [413, 315] width 423 height 43
click at [202, 290] on input "c. Rotate team members' roles to expose them to different aspects of the develo…" at bounding box center [202, 286] width 0 height 8
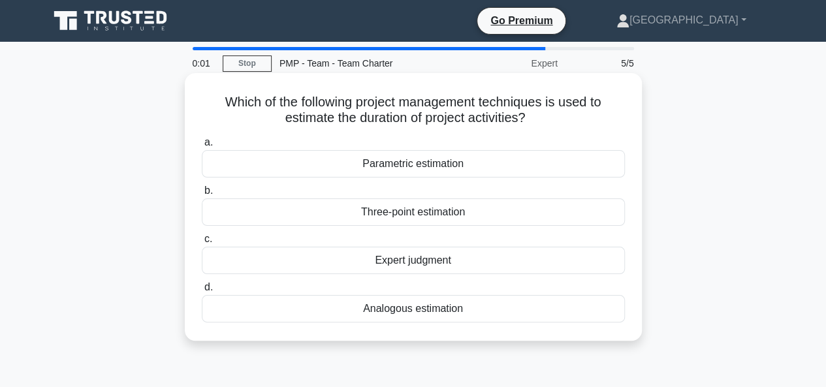
click at [394, 215] on div "Three-point estimation" at bounding box center [413, 211] width 423 height 27
click at [202, 195] on input "b. Three-point estimation" at bounding box center [202, 191] width 0 height 8
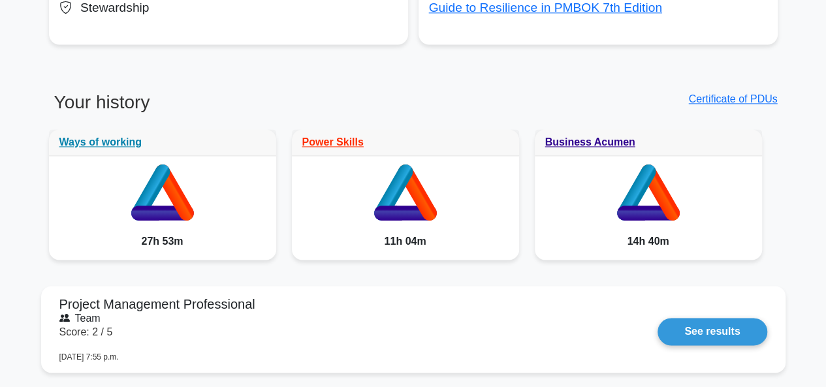
scroll to position [979, 0]
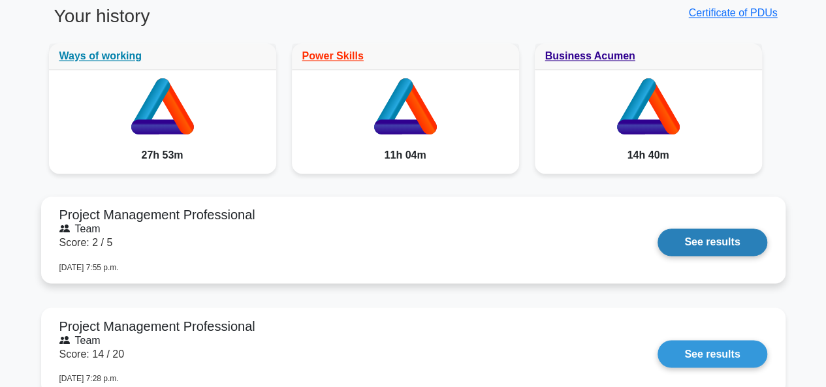
click at [704, 242] on link "See results" at bounding box center [711, 241] width 109 height 27
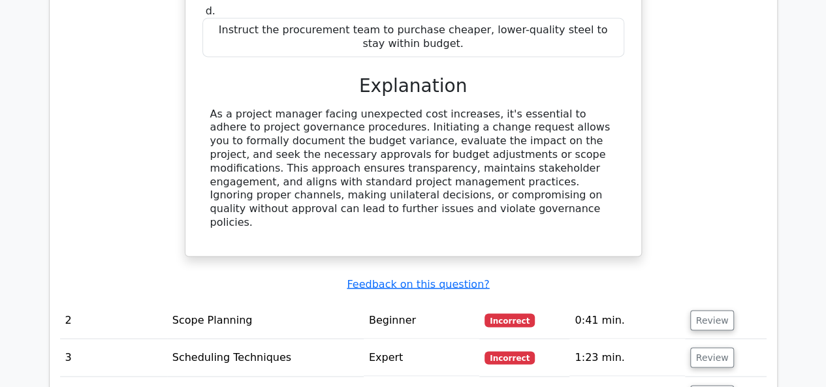
scroll to position [1044, 0]
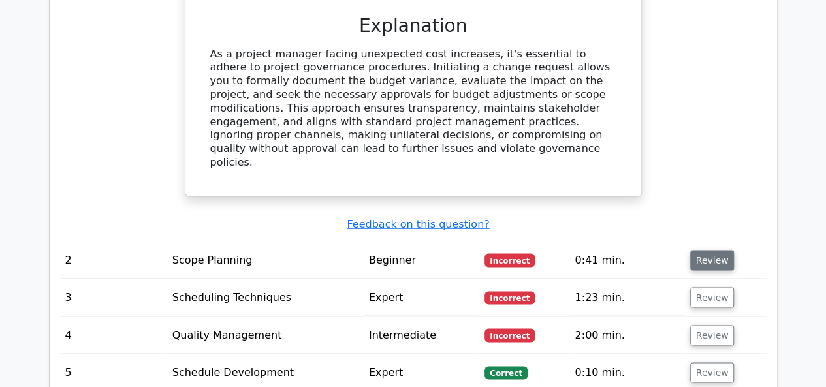
click at [713, 250] on button "Review" at bounding box center [712, 260] width 44 height 20
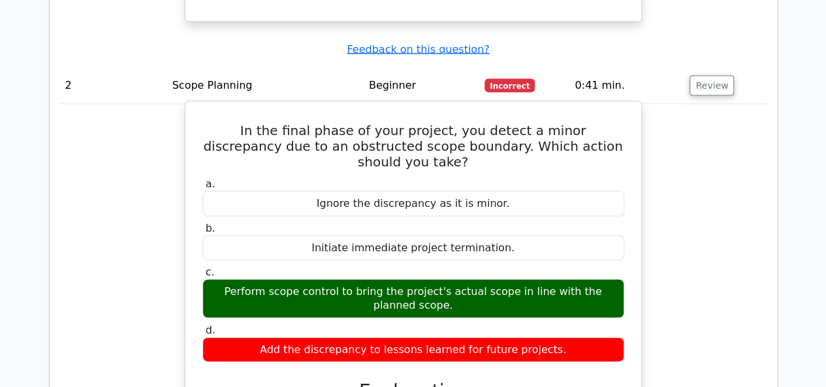
scroll to position [1240, 0]
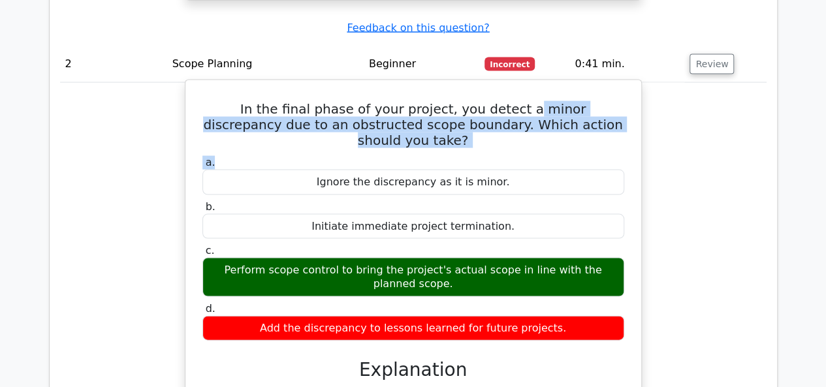
drag, startPoint x: 493, startPoint y: 69, endPoint x: 604, endPoint y: 89, distance: 112.3
click at [604, 89] on div "In the final phase of your project, you detect a minor discrepancy due to an ob…" at bounding box center [413, 329] width 445 height 489
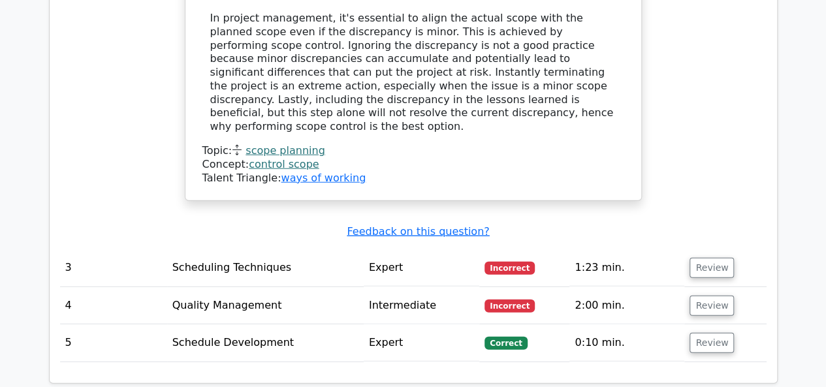
scroll to position [1632, 0]
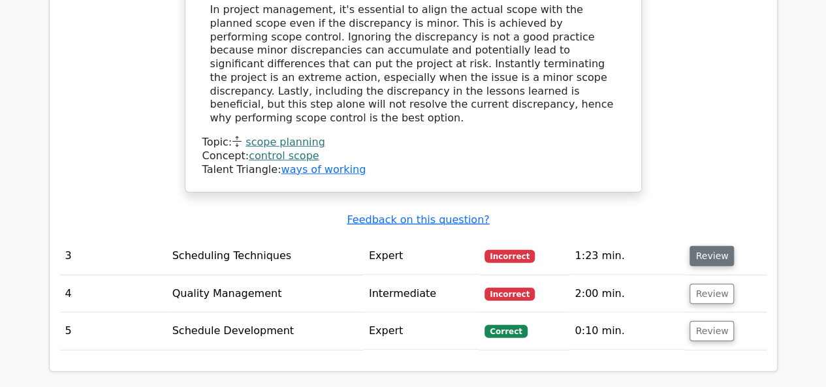
click at [708, 246] on button "Review" at bounding box center [711, 256] width 44 height 20
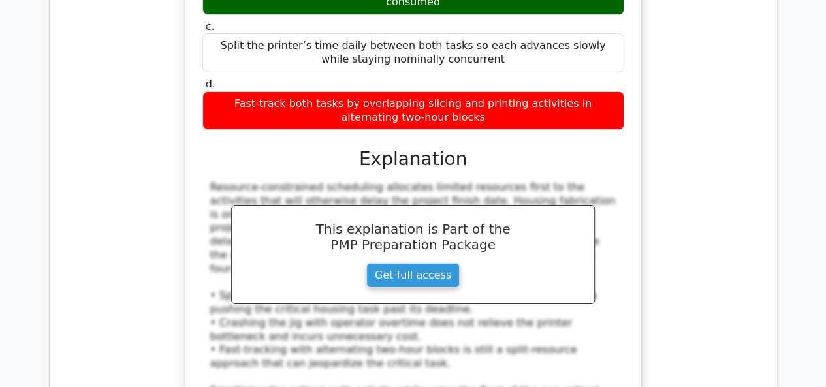
scroll to position [1827, 0]
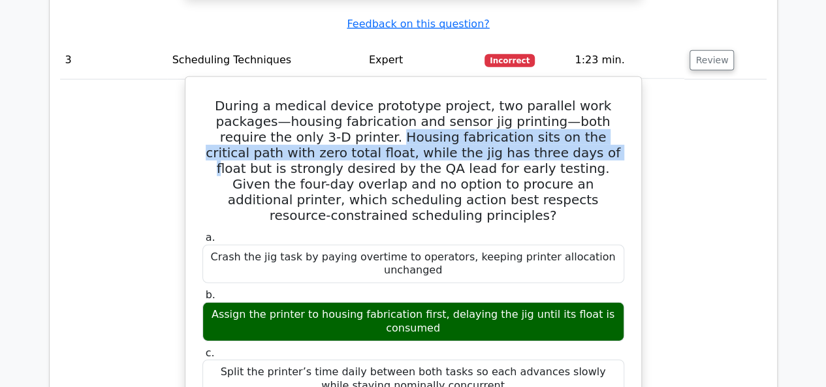
drag, startPoint x: 269, startPoint y: 57, endPoint x: 423, endPoint y: 69, distance: 154.5
click at [423, 98] on h5 "During a medical device prototype project, two parallel work packages—housing f…" at bounding box center [413, 160] width 424 height 125
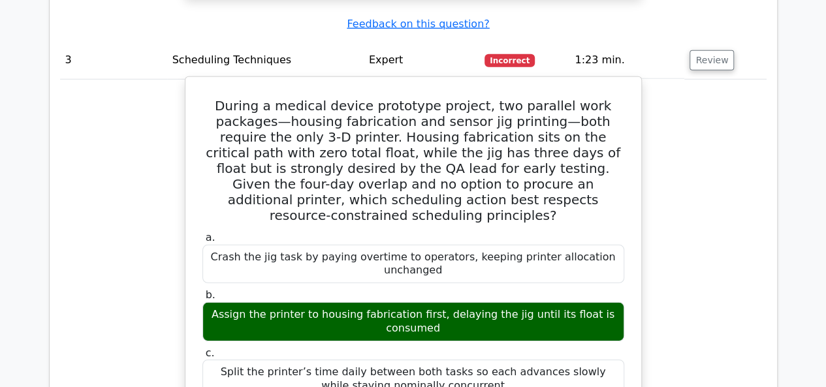
click at [356, 98] on h5 "During a medical device prototype project, two parallel work packages—housing f…" at bounding box center [413, 160] width 424 height 125
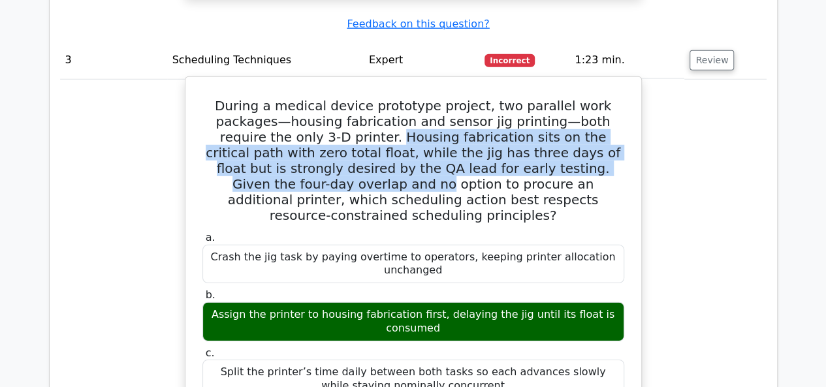
drag, startPoint x: 274, startPoint y: 59, endPoint x: 561, endPoint y: 91, distance: 288.3
click at [561, 98] on h5 "During a medical device prototype project, two parallel work packages—housing f…" at bounding box center [413, 160] width 424 height 125
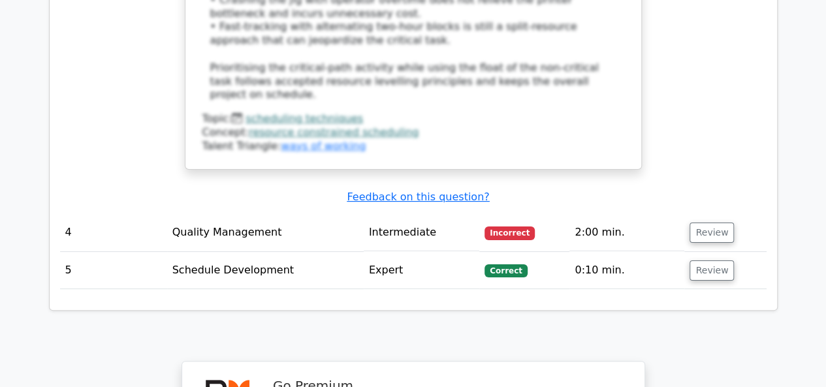
scroll to position [2545, 0]
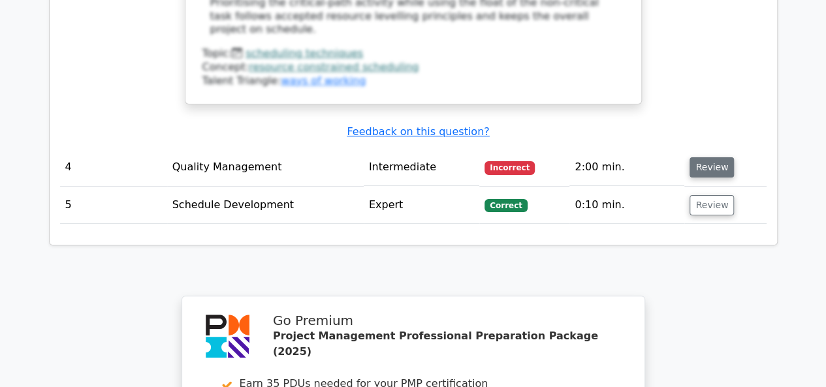
click at [711, 157] on button "Review" at bounding box center [711, 167] width 44 height 20
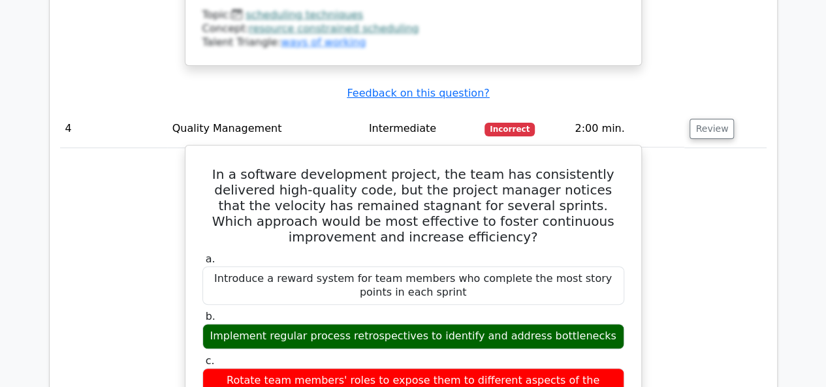
scroll to position [2610, 0]
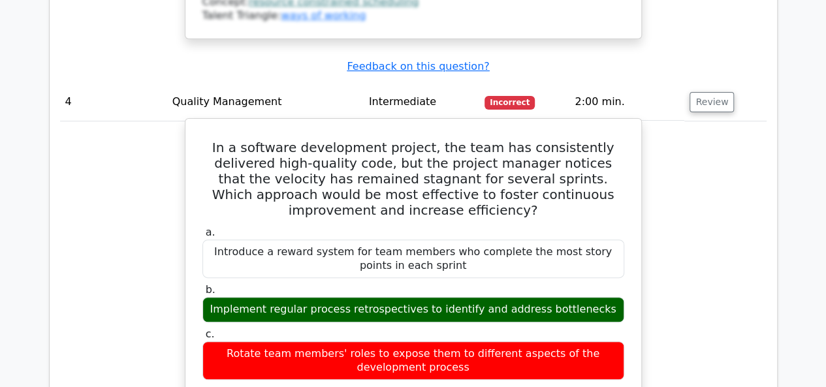
click at [281, 140] on h5 "In a software development project, the team has consistently delivered high-qua…" at bounding box center [413, 179] width 424 height 78
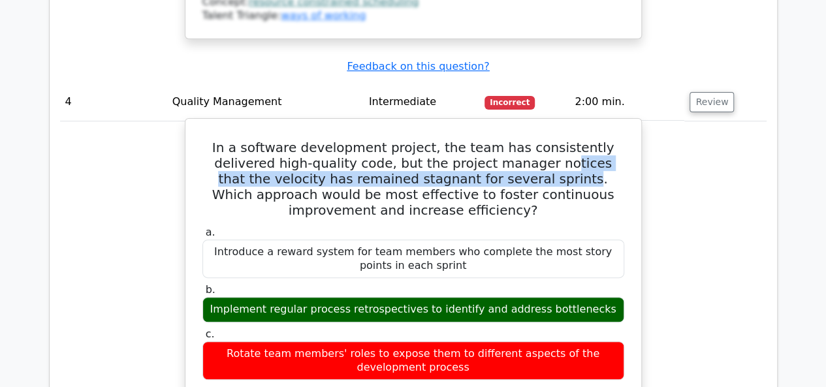
drag, startPoint x: 426, startPoint y: 44, endPoint x: 475, endPoint y: 31, distance: 51.3
click at [475, 140] on h5 "In a software development project, the team has consistently delivered high-qua…" at bounding box center [413, 179] width 424 height 78
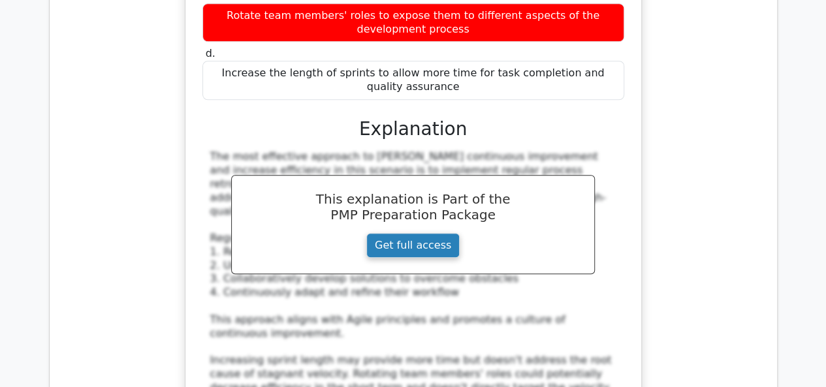
scroll to position [3198, 0]
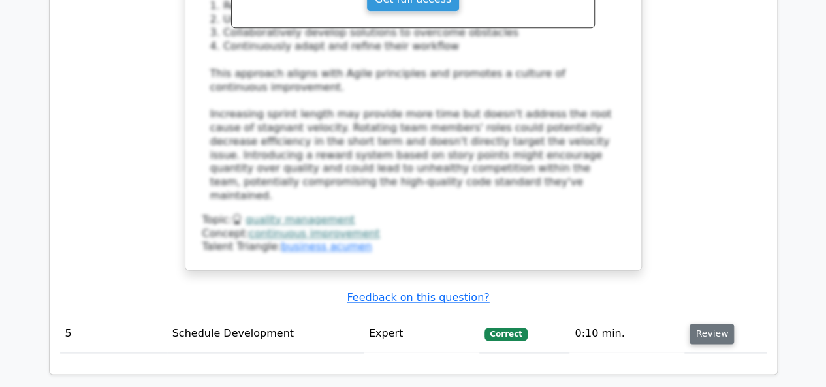
click at [710, 324] on button "Review" at bounding box center [711, 334] width 44 height 20
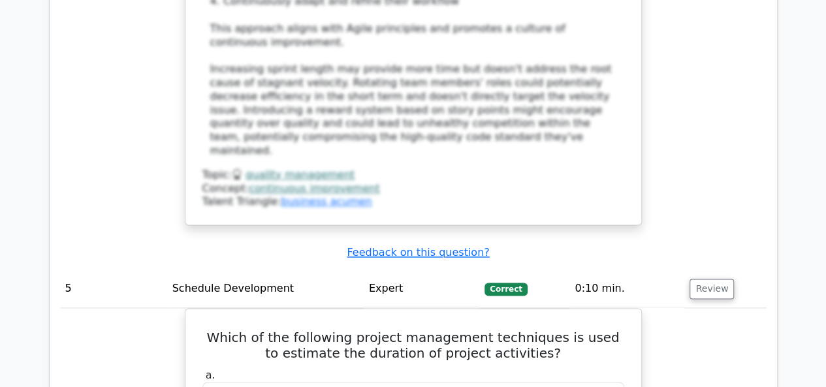
scroll to position [3263, 0]
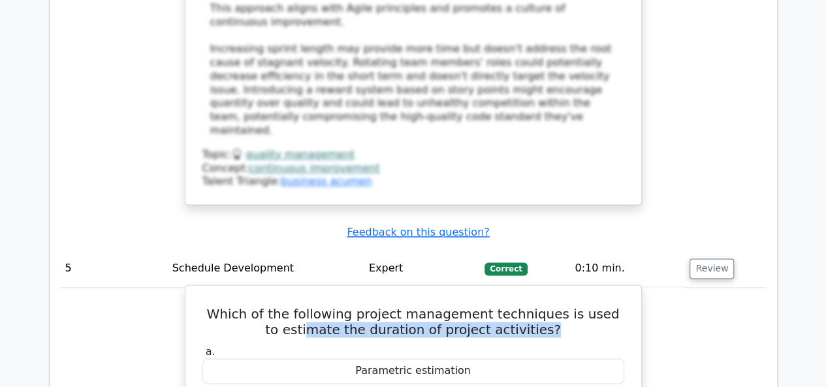
drag, startPoint x: 546, startPoint y: 150, endPoint x: 304, endPoint y: 148, distance: 242.1
click at [306, 306] on h5 "Which of the following project management techniques is used to estimate the du…" at bounding box center [413, 321] width 424 height 31
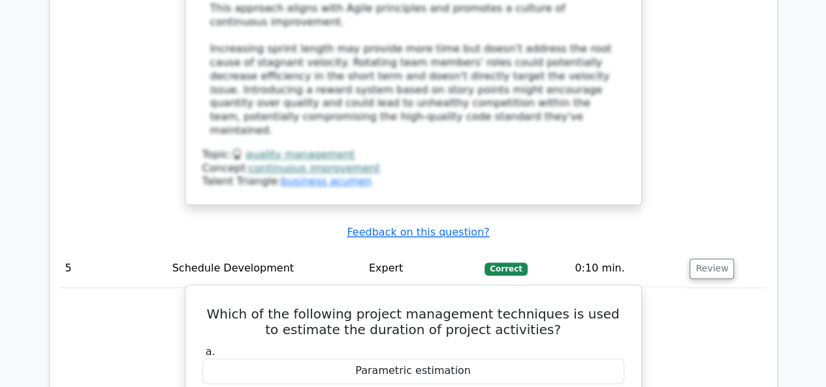
drag, startPoint x: 492, startPoint y: 235, endPoint x: 287, endPoint y: 226, distance: 205.1
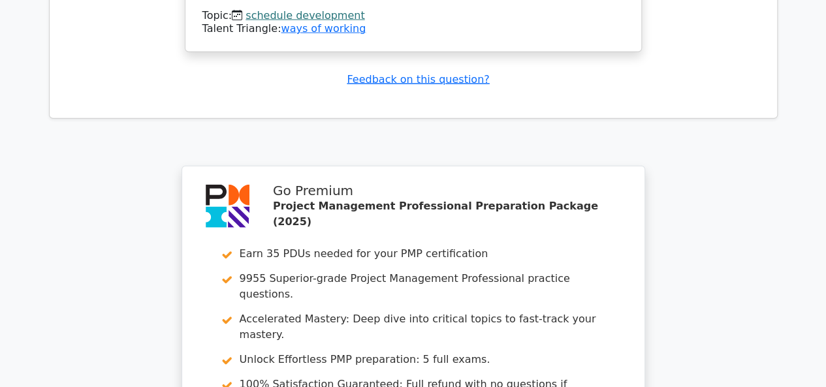
scroll to position [4172, 0]
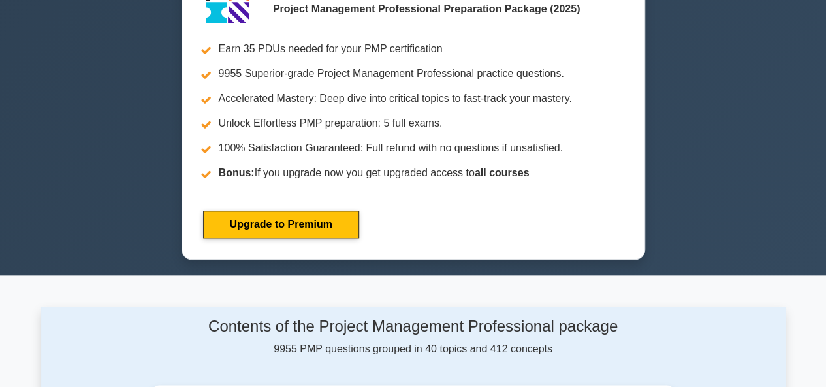
scroll to position [848, 0]
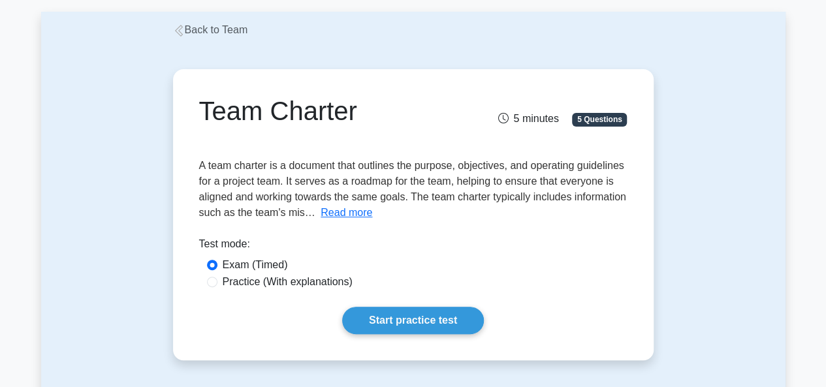
scroll to position [131, 0]
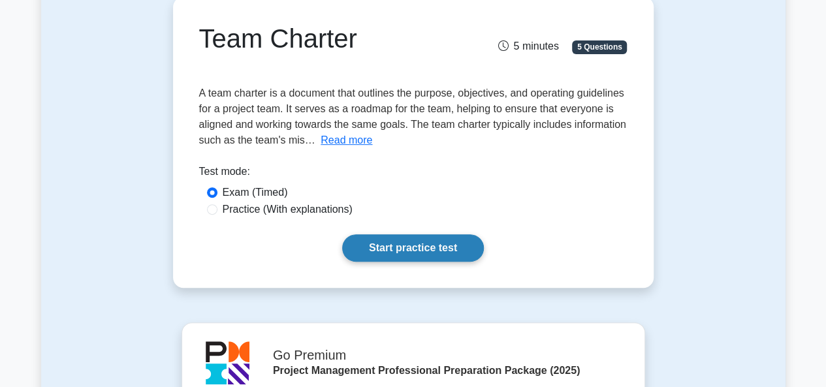
click at [425, 246] on link "Start practice test" at bounding box center [413, 247] width 142 height 27
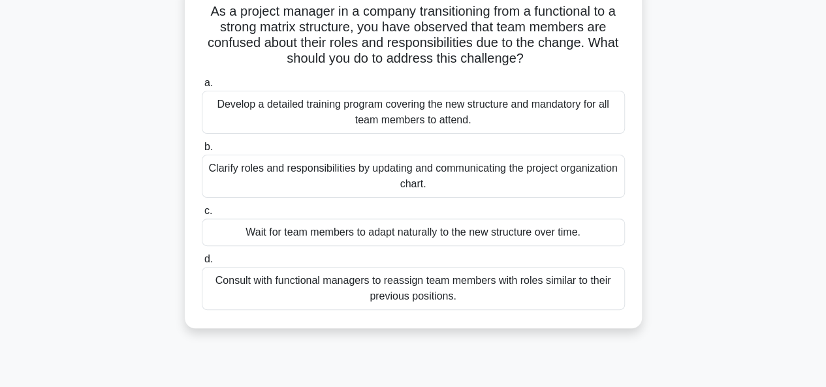
scroll to position [131, 0]
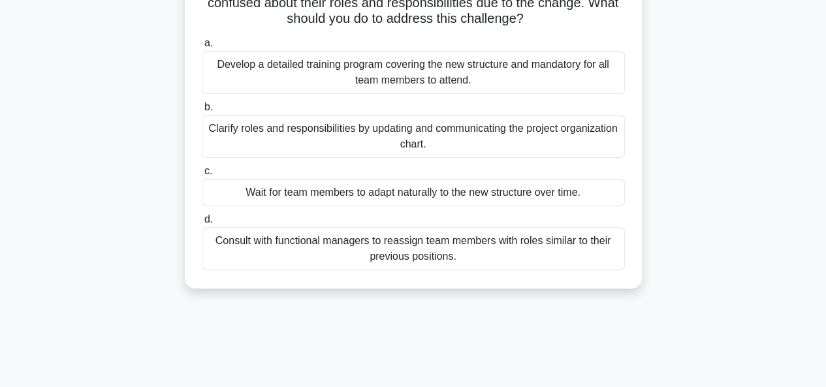
click at [380, 137] on div "Clarify roles and responsibilities by updating and communicating the project or…" at bounding box center [413, 136] width 423 height 43
click at [202, 112] on input "b. Clarify roles and responsibilities by updating and communicating the project…" at bounding box center [202, 107] width 0 height 8
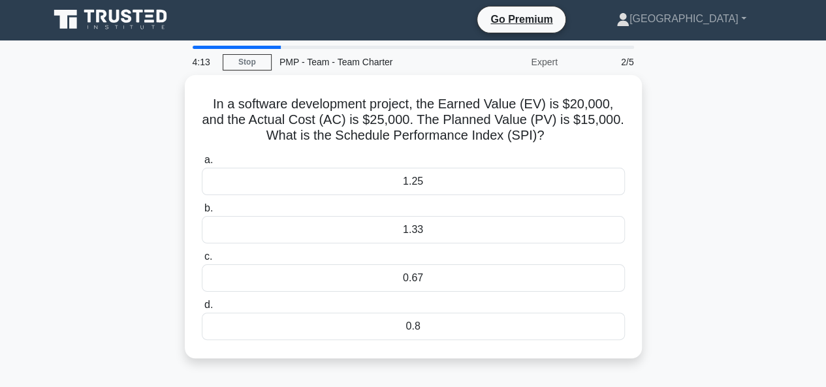
scroll to position [0, 0]
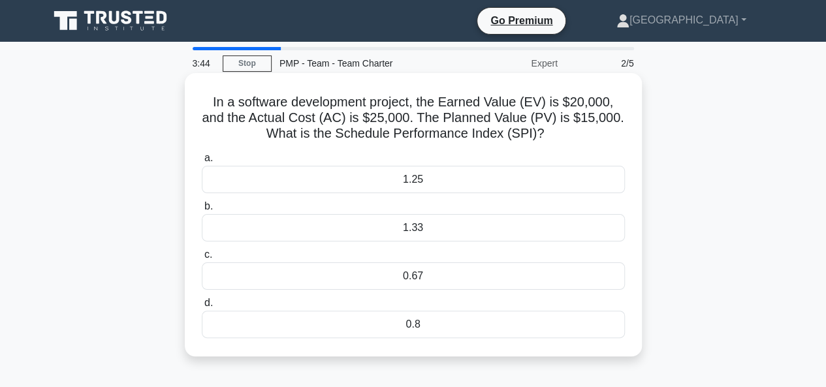
click at [469, 228] on div "1.33" at bounding box center [413, 227] width 423 height 27
click at [202, 211] on input "b. 1.33" at bounding box center [202, 206] width 0 height 8
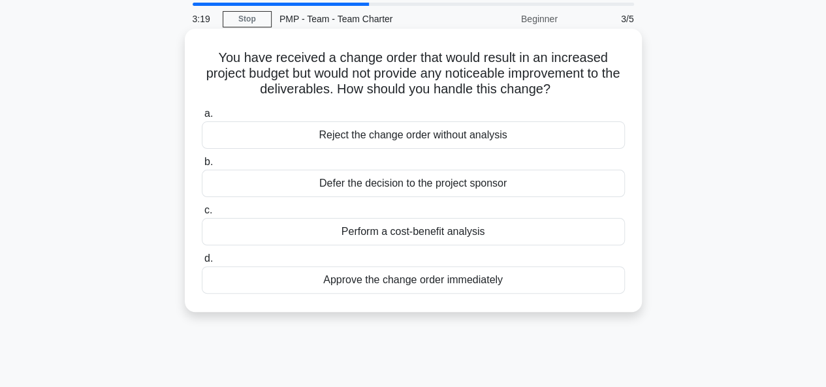
scroll to position [65, 0]
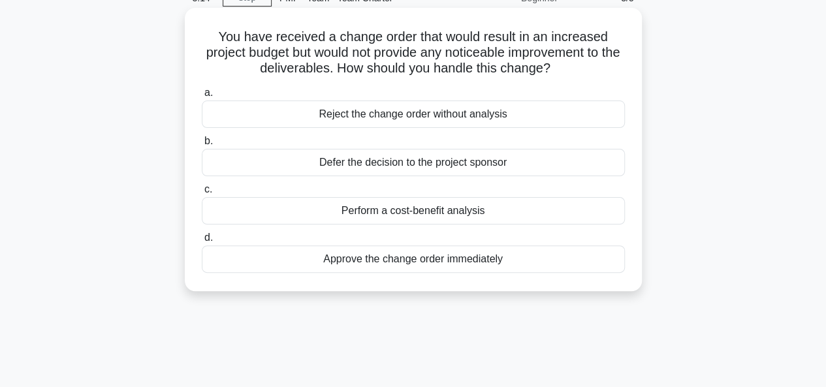
click at [386, 208] on div "Perform a cost-benefit analysis" at bounding box center [413, 210] width 423 height 27
click at [202, 194] on input "c. Perform a cost-benefit analysis" at bounding box center [202, 189] width 0 height 8
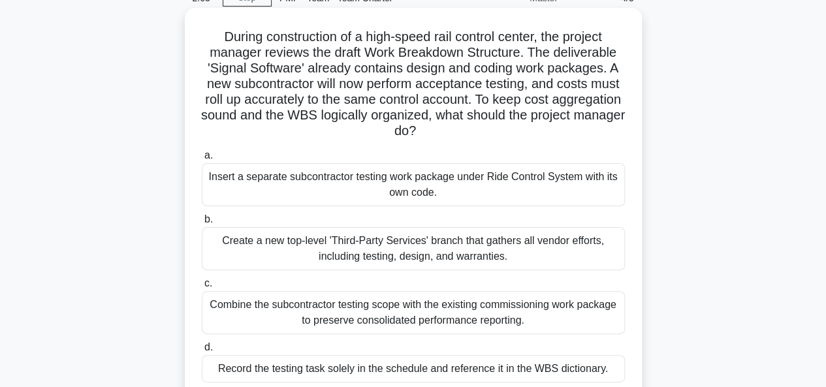
click at [382, 187] on div "Insert a separate subcontractor testing work package under Ride Control System …" at bounding box center [413, 184] width 423 height 43
click at [202, 160] on input "a. Insert a separate subcontractor testing work package under Ride Control Syst…" at bounding box center [202, 155] width 0 height 8
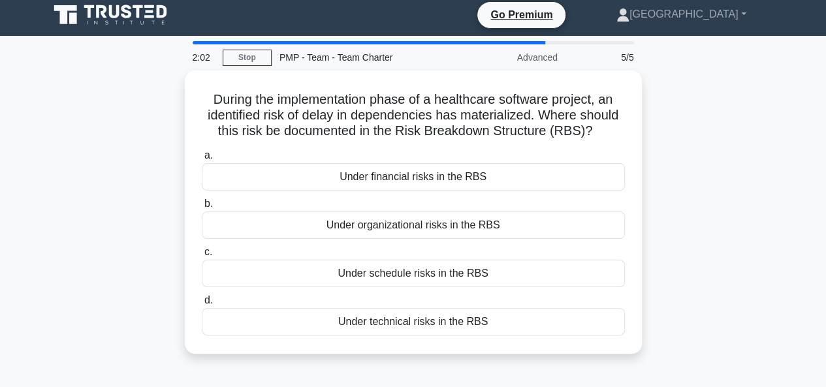
scroll to position [0, 0]
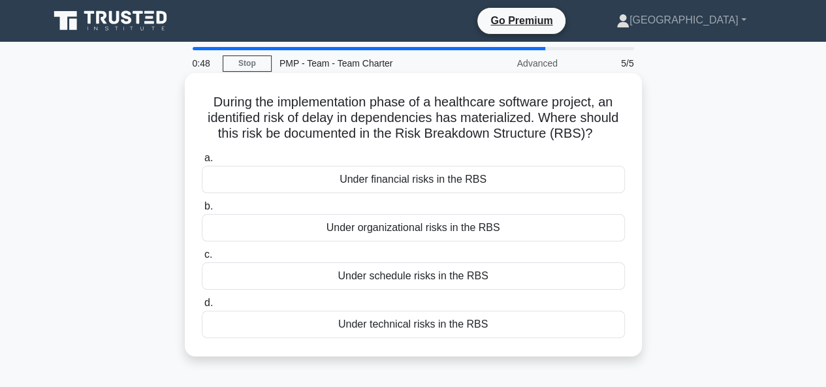
click at [405, 324] on div "Under technical risks in the RBS" at bounding box center [413, 324] width 423 height 27
click at [202, 307] on input "d. Under technical risks in the RBS" at bounding box center [202, 303] width 0 height 8
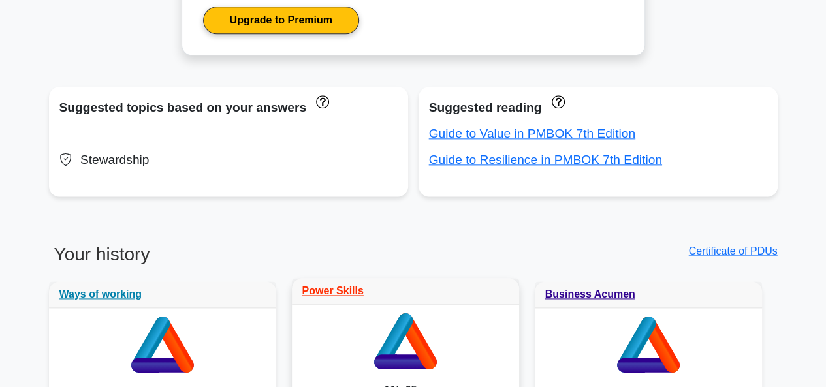
scroll to position [848, 0]
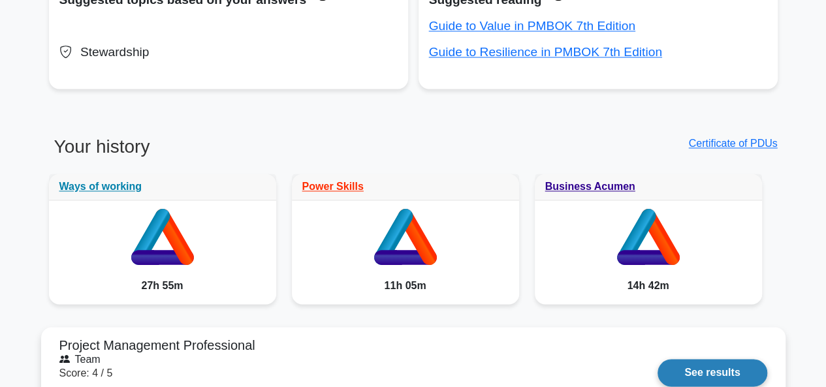
click at [705, 369] on link "See results" at bounding box center [711, 372] width 109 height 27
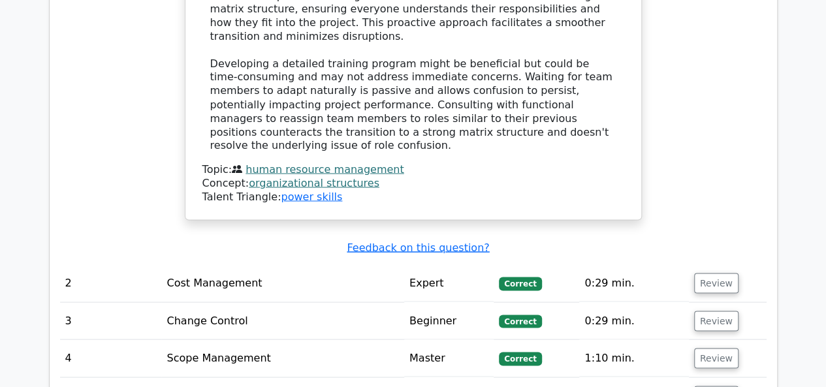
scroll to position [1305, 0]
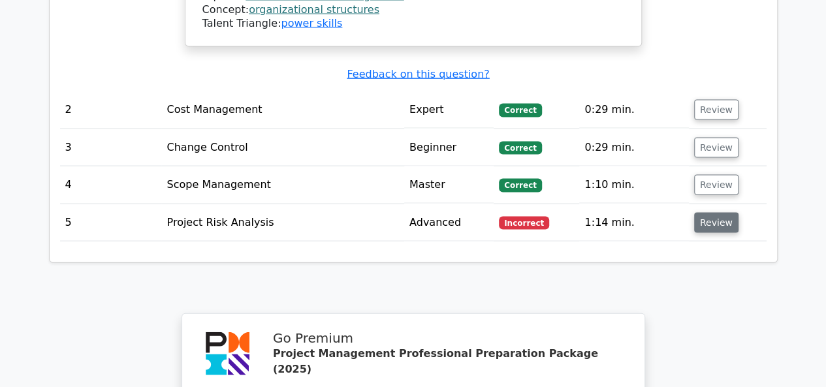
click at [714, 213] on button "Review" at bounding box center [716, 223] width 44 height 20
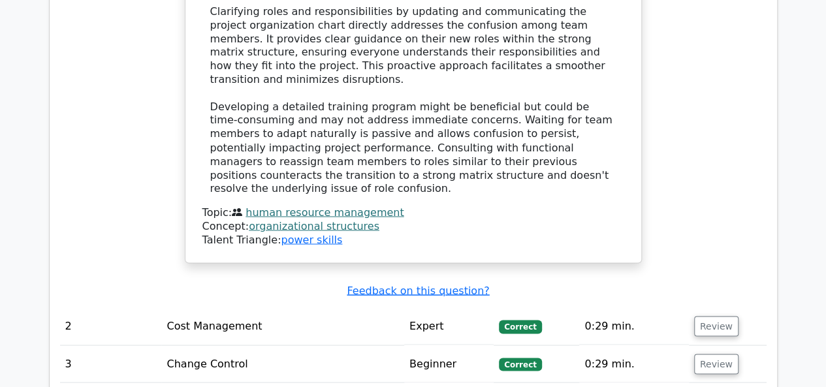
scroll to position [1109, 0]
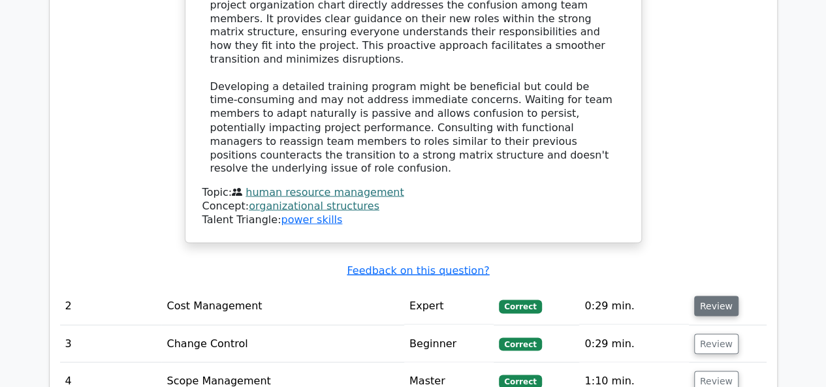
click at [713, 296] on button "Review" at bounding box center [716, 306] width 44 height 20
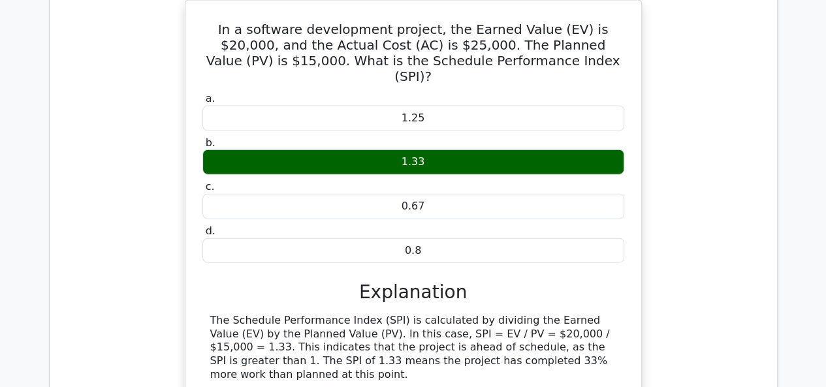
scroll to position [1566, 0]
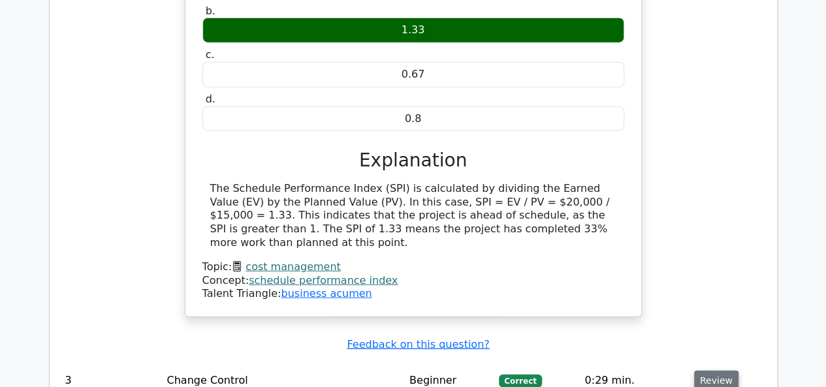
click at [700, 371] on button "Review" at bounding box center [716, 381] width 44 height 20
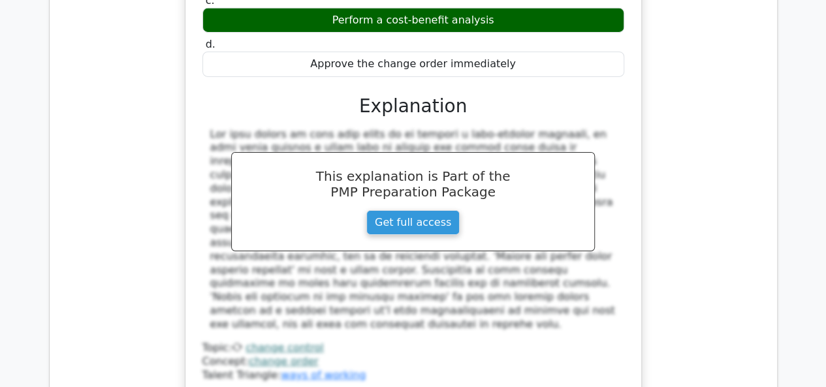
scroll to position [2154, 0]
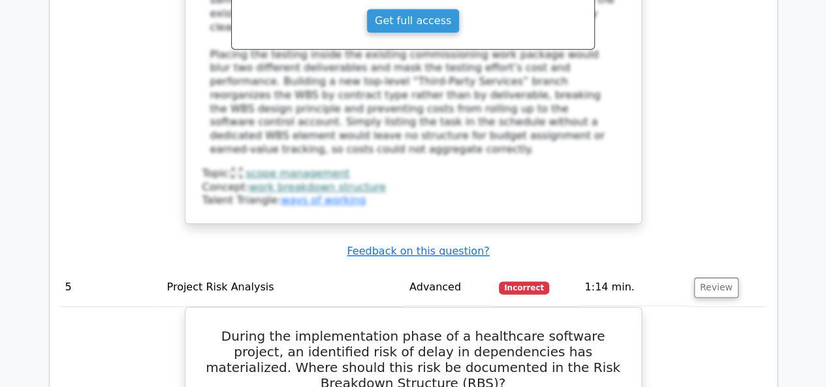
scroll to position [2800, 0]
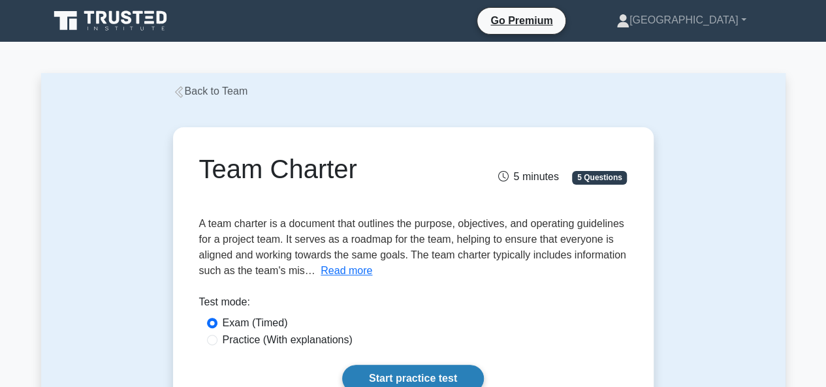
click at [398, 372] on link "Start practice test" at bounding box center [413, 378] width 142 height 27
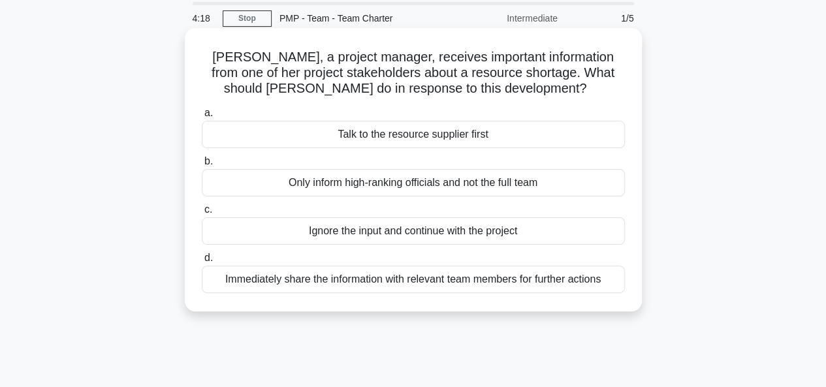
scroll to position [65, 0]
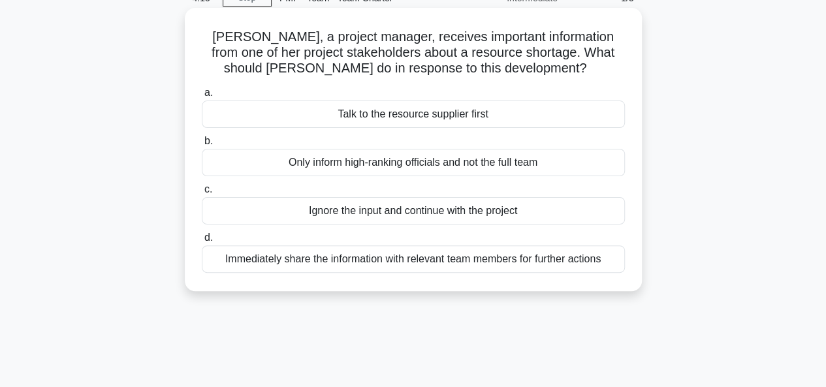
click at [403, 260] on div "Immediately share the information with relevant team members for further actions" at bounding box center [413, 258] width 423 height 27
click at [202, 242] on input "d. Immediately share the information with relevant team members for further act…" at bounding box center [202, 238] width 0 height 8
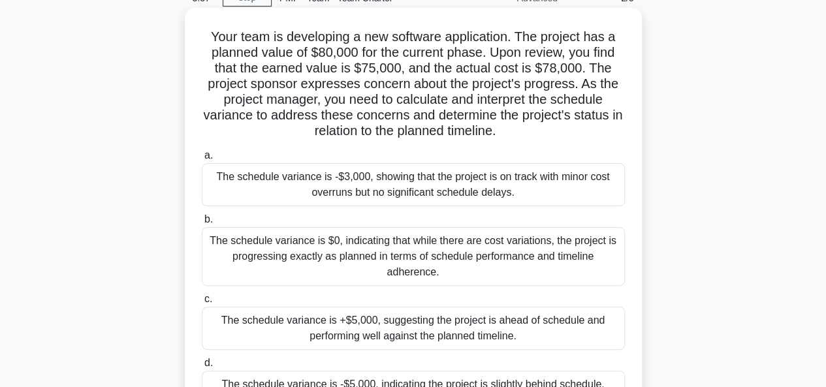
scroll to position [131, 0]
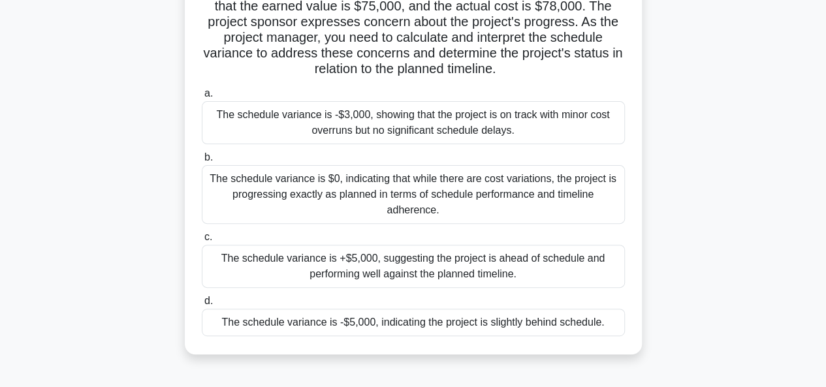
click at [365, 317] on div "The schedule variance is -$5,000, indicating the project is slightly behind sch…" at bounding box center [413, 322] width 423 height 27
click at [202, 305] on input "d. The schedule variance is -$5,000, indicating the project is slightly behind …" at bounding box center [202, 301] width 0 height 8
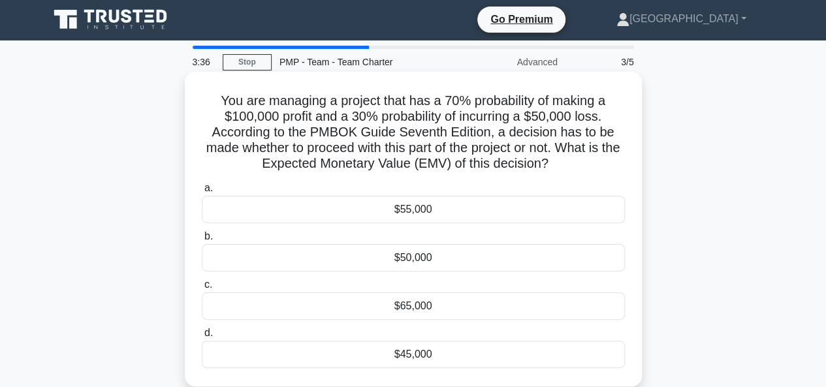
scroll to position [0, 0]
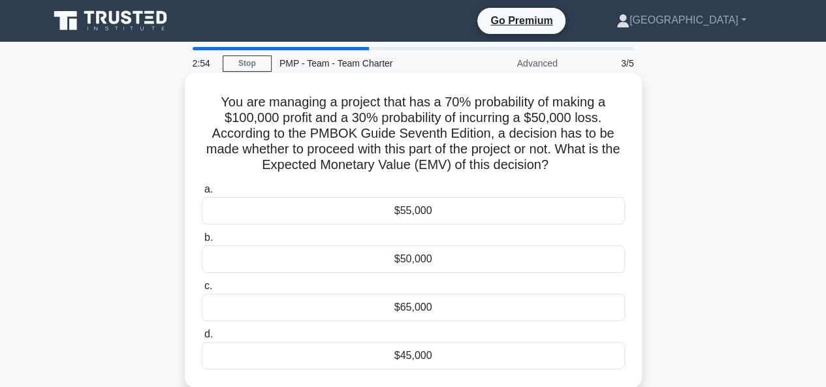
click at [450, 215] on div "$55,000" at bounding box center [413, 210] width 423 height 27
click at [202, 194] on input "a. $55,000" at bounding box center [202, 189] width 0 height 8
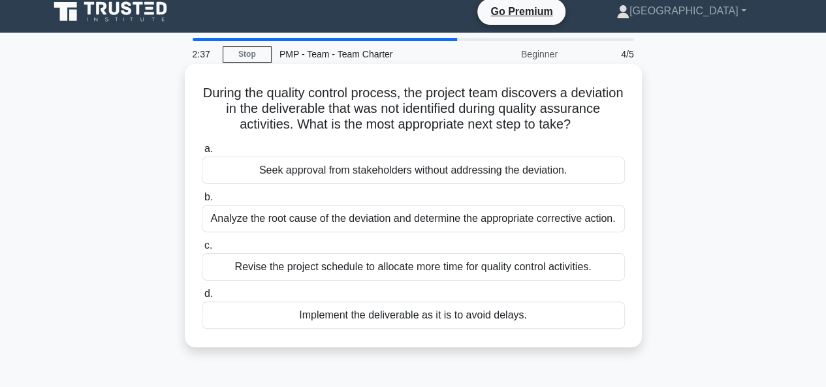
scroll to position [65, 0]
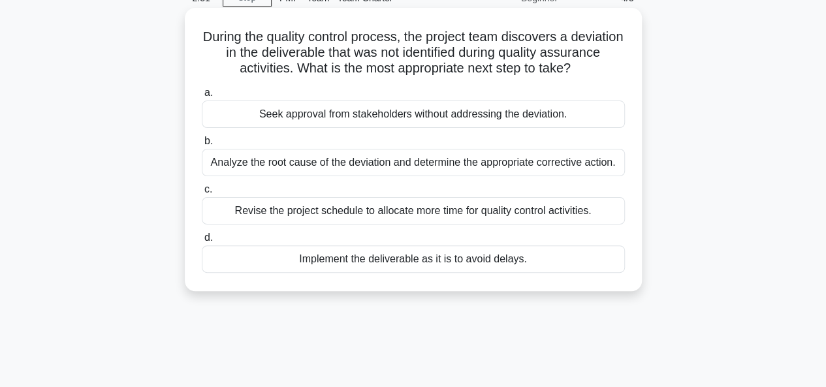
click at [369, 162] on div "Analyze the root cause of the deviation and determine the appropriate correctiv…" at bounding box center [413, 162] width 423 height 27
click at [202, 146] on input "b. Analyze the root cause of the deviation and determine the appropriate correc…" at bounding box center [202, 141] width 0 height 8
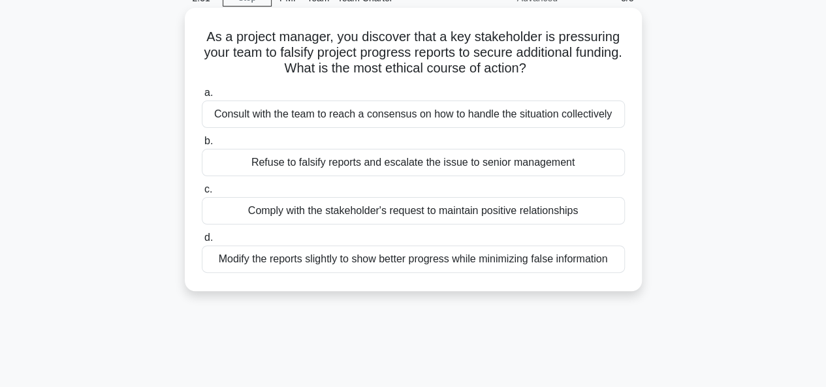
scroll to position [0, 0]
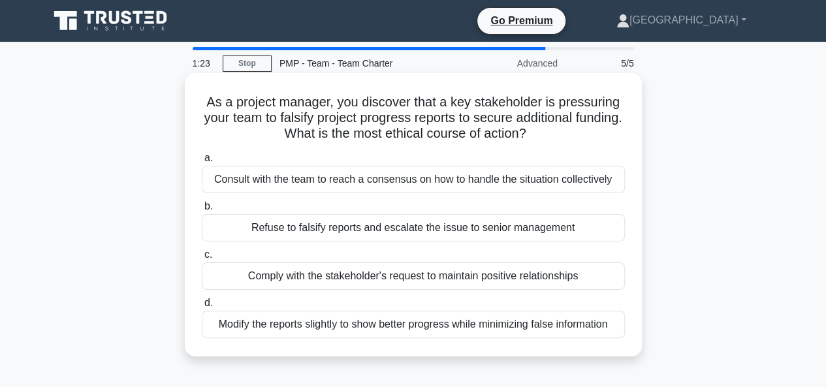
click at [375, 181] on div "Consult with the team to reach a consensus on how to handle the situation colle…" at bounding box center [413, 179] width 423 height 27
click at [202, 163] on input "a. Consult with the team to reach a consensus on how to handle the situation co…" at bounding box center [202, 158] width 0 height 8
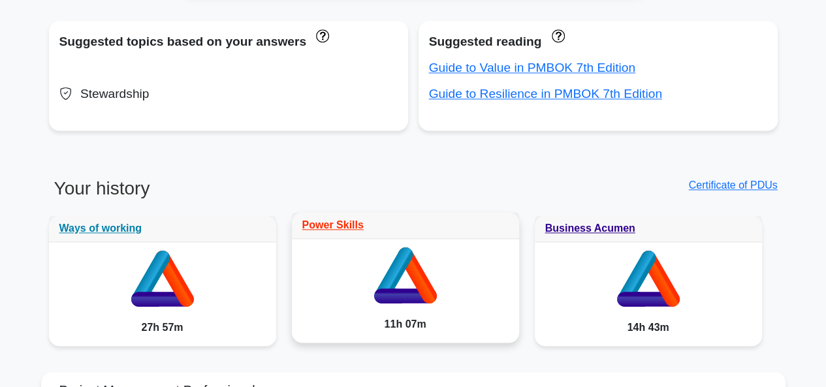
scroll to position [914, 0]
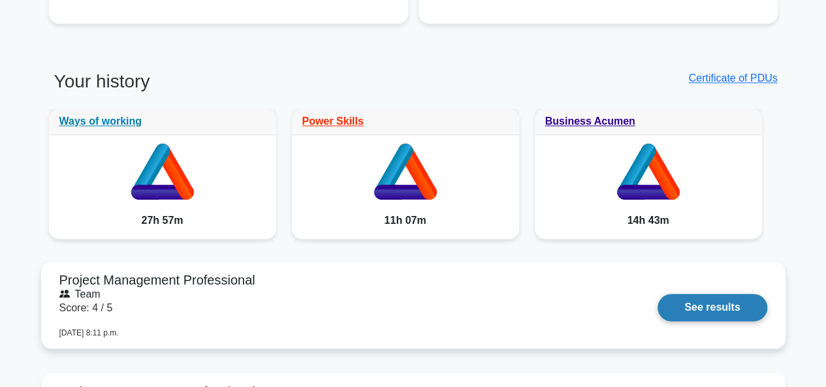
click at [700, 307] on link "See results" at bounding box center [711, 307] width 109 height 27
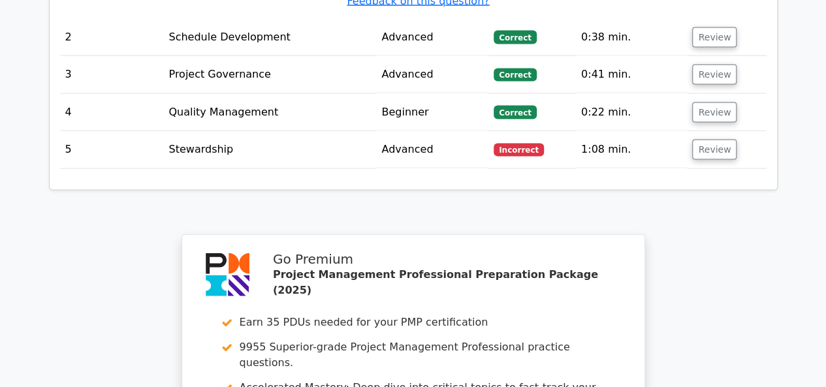
scroll to position [1305, 0]
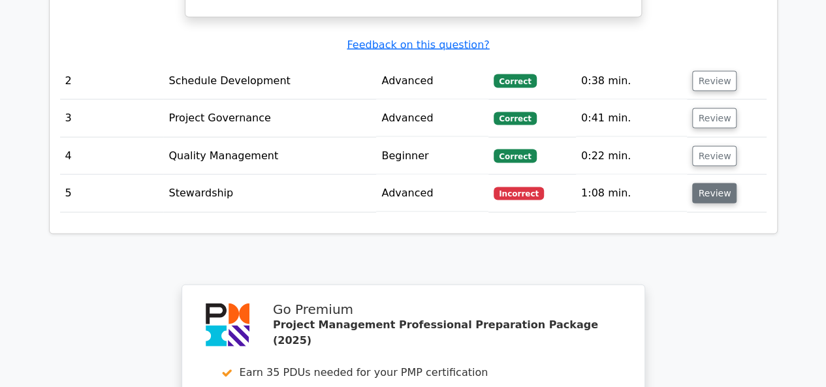
click at [720, 183] on button "Review" at bounding box center [714, 193] width 44 height 20
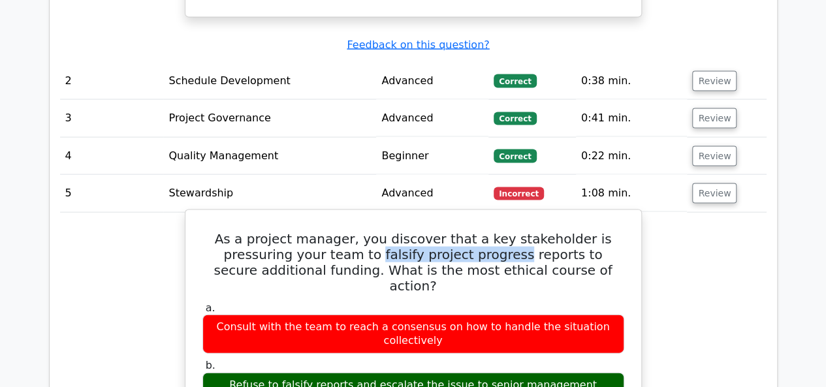
drag, startPoint x: 303, startPoint y: 194, endPoint x: 435, endPoint y: 199, distance: 132.6
click at [435, 231] on h5 "As a project manager, you discover that a key stakeholder is pressuring your te…" at bounding box center [413, 262] width 424 height 63
click at [342, 231] on h5 "As a project manager, you discover that a key stakeholder is pressuring your te…" at bounding box center [413, 262] width 424 height 63
drag, startPoint x: 339, startPoint y: 196, endPoint x: 300, endPoint y: 194, distance: 39.2
click at [300, 231] on h5 "As a project manager, you discover that a key stakeholder is pressuring your te…" at bounding box center [413, 262] width 424 height 63
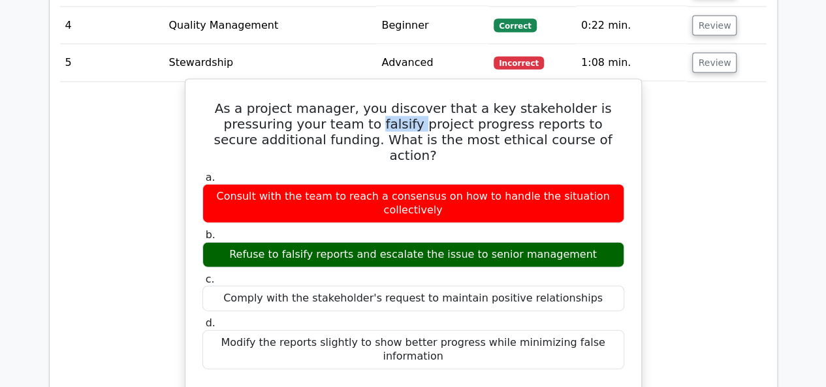
scroll to position [1501, 0]
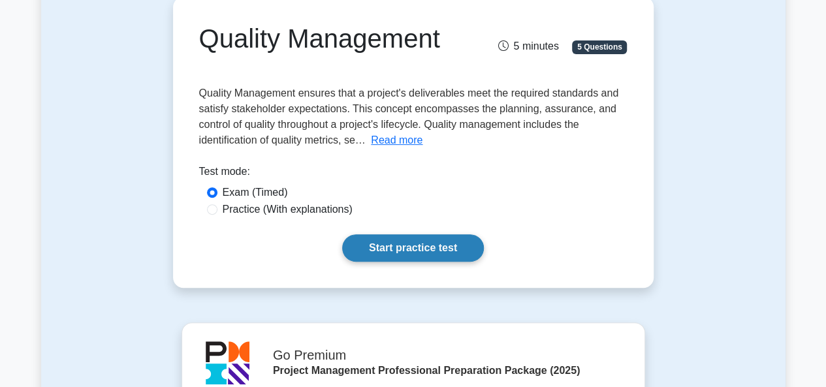
click at [409, 247] on link "Start practice test" at bounding box center [413, 247] width 142 height 27
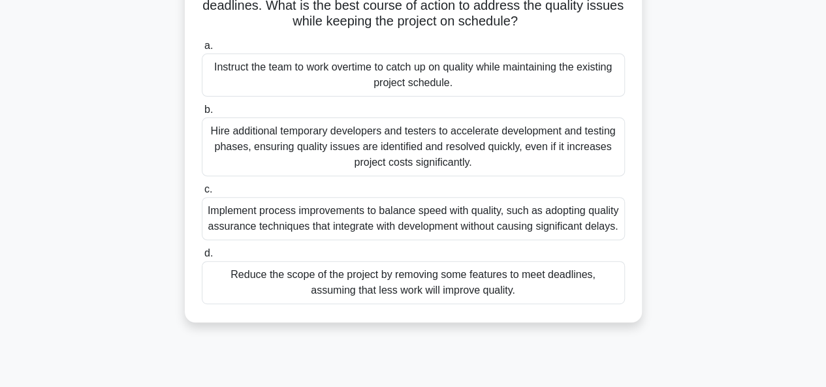
scroll to position [196, 0]
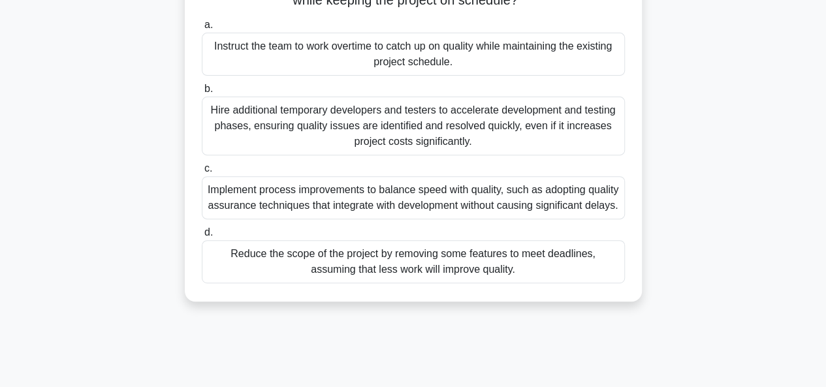
click at [354, 200] on div "Implement process improvements to balance speed with quality, such as adopting …" at bounding box center [413, 197] width 423 height 43
click at [202, 173] on input "c. Implement process improvements to balance speed with quality, such as adopti…" at bounding box center [202, 168] width 0 height 8
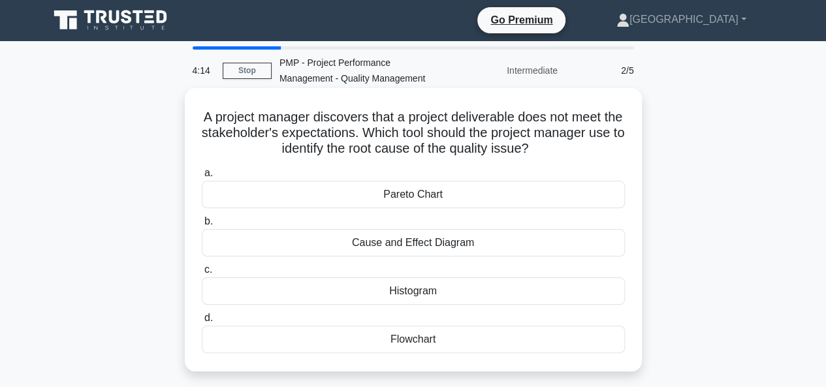
scroll to position [0, 0]
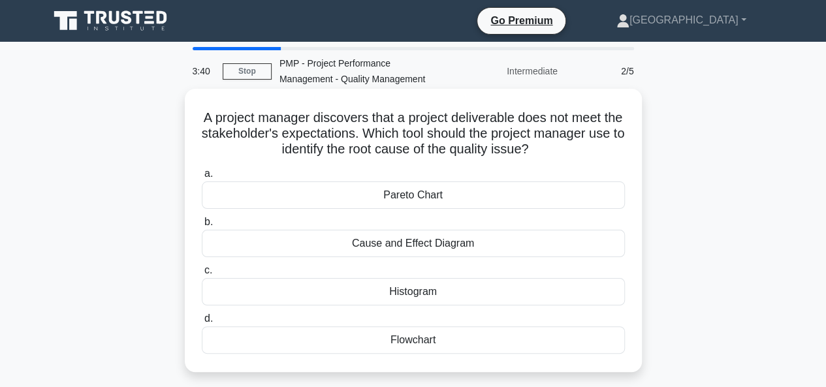
click at [409, 244] on div "Cause and Effect Diagram" at bounding box center [413, 243] width 423 height 27
click at [202, 226] on input "b. Cause and Effect Diagram" at bounding box center [202, 222] width 0 height 8
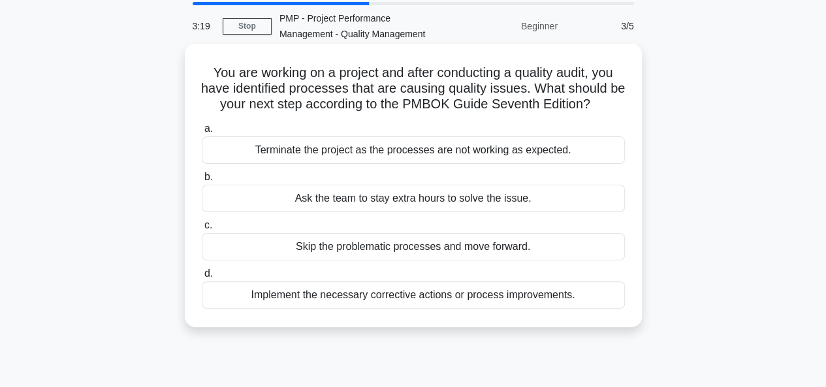
scroll to position [65, 0]
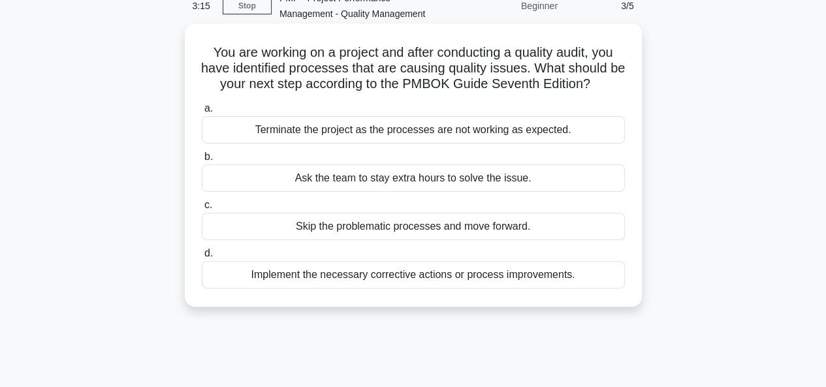
click at [404, 274] on div "Implement the necessary corrective actions or process improvements." at bounding box center [413, 274] width 423 height 27
click at [202, 258] on input "d. Implement the necessary corrective actions or process improvements." at bounding box center [202, 253] width 0 height 8
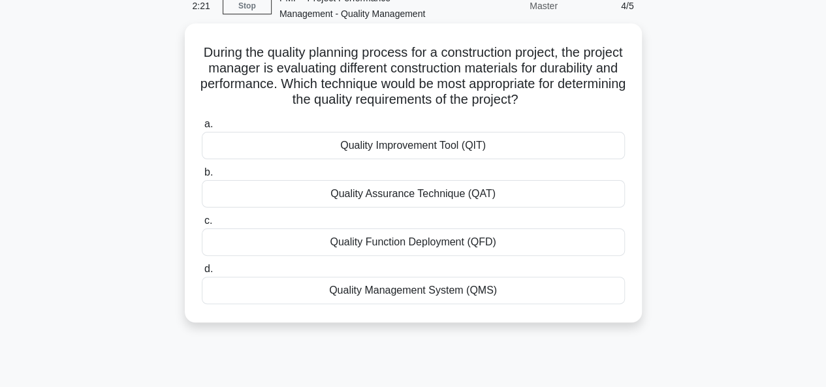
click at [385, 194] on div "Quality Assurance Technique (QAT)" at bounding box center [413, 193] width 423 height 27
click at [202, 177] on input "b. Quality Assurance Technique (QAT)" at bounding box center [202, 172] width 0 height 8
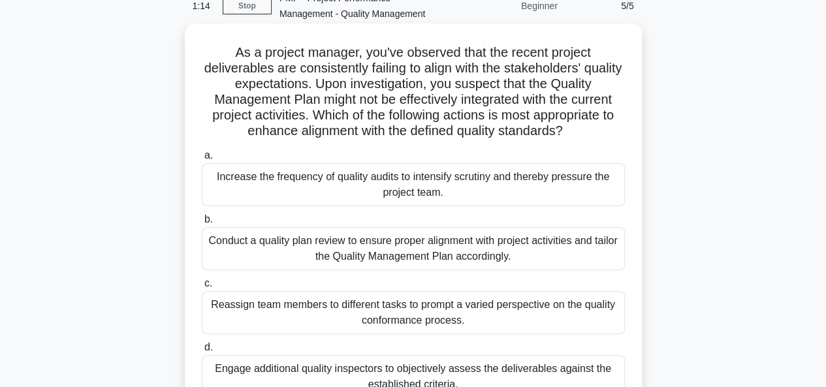
click at [382, 253] on div "Conduct a quality plan review to ensure proper alignment with project activitie…" at bounding box center [413, 248] width 423 height 43
click at [202, 224] on input "b. Conduct a quality plan review to ensure proper alignment with project activi…" at bounding box center [202, 219] width 0 height 8
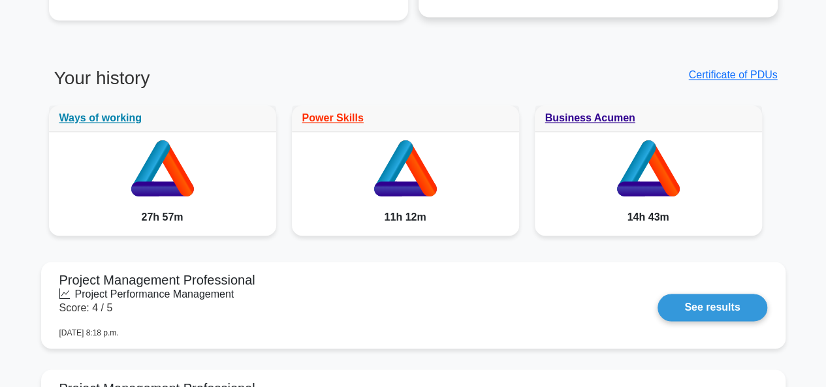
scroll to position [1044, 0]
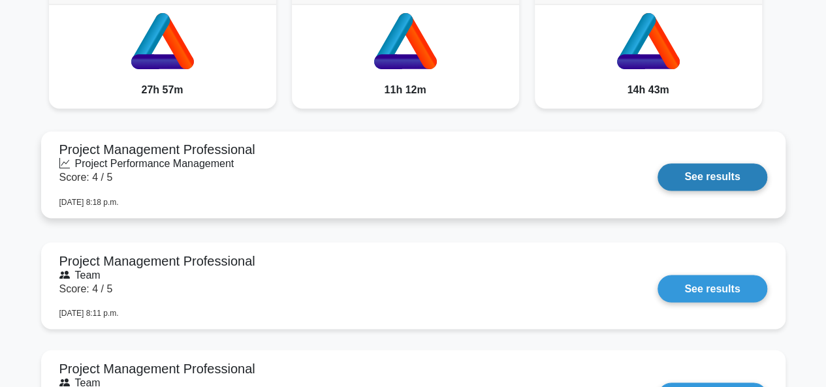
click at [684, 169] on link "See results" at bounding box center [711, 176] width 109 height 27
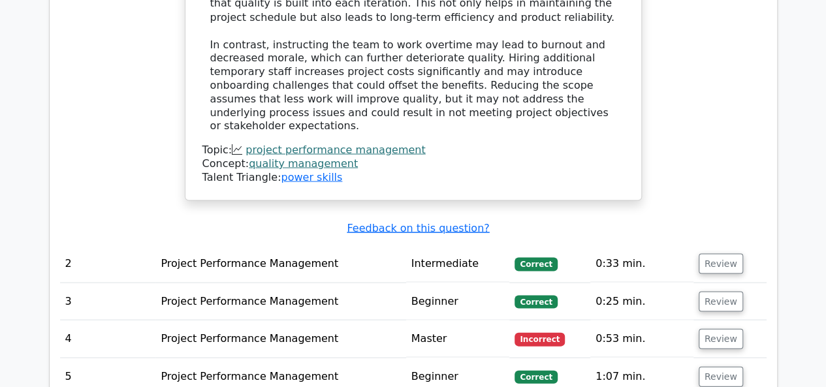
scroll to position [1305, 0]
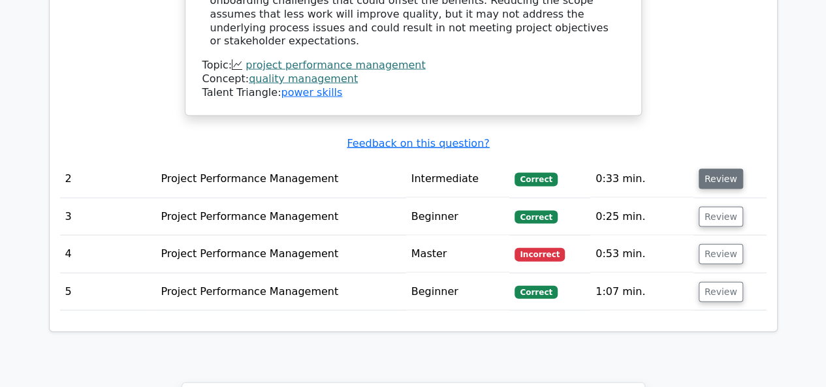
click at [700, 169] on button "Review" at bounding box center [720, 179] width 44 height 20
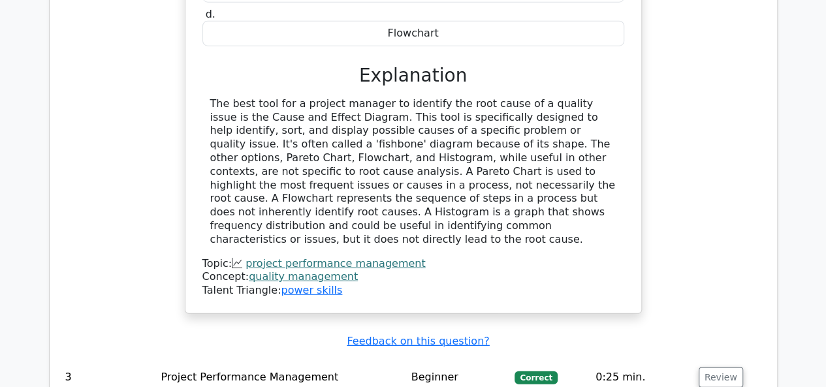
scroll to position [1827, 0]
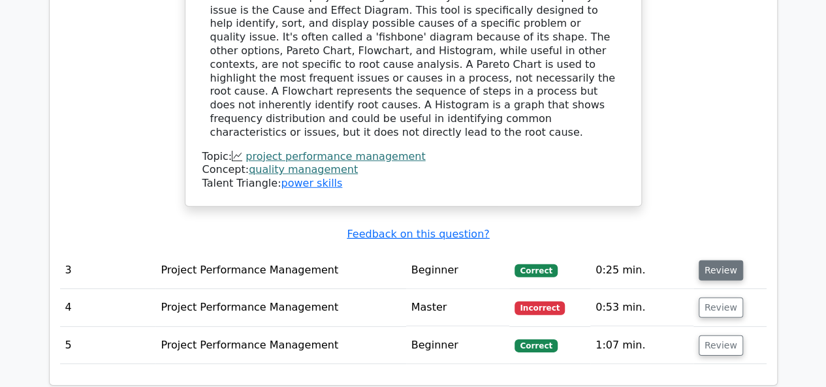
click at [707, 260] on button "Review" at bounding box center [720, 270] width 44 height 20
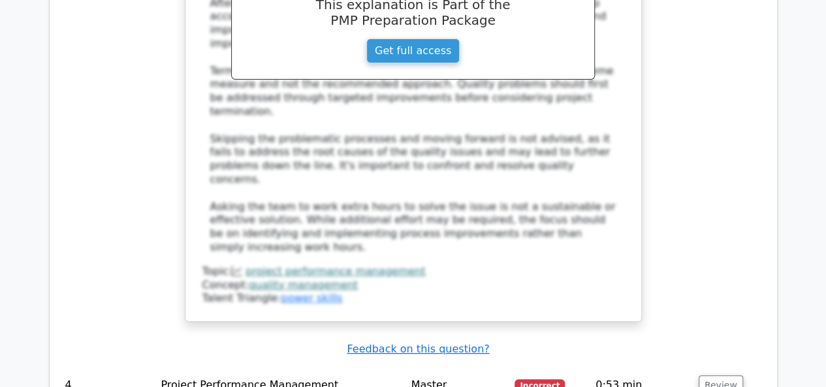
scroll to position [2480, 0]
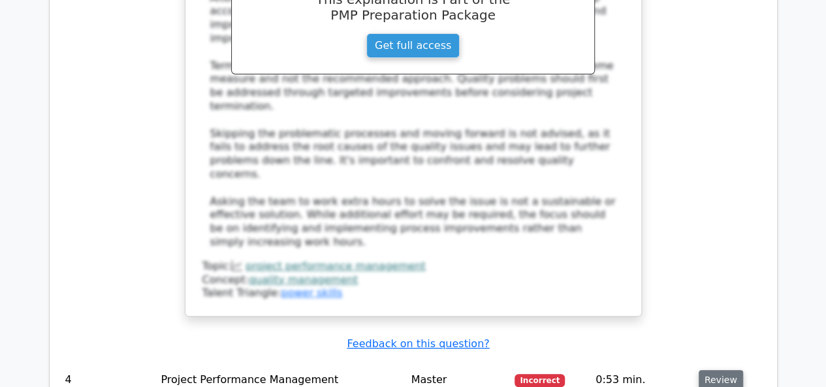
click at [711, 370] on button "Review" at bounding box center [720, 380] width 44 height 20
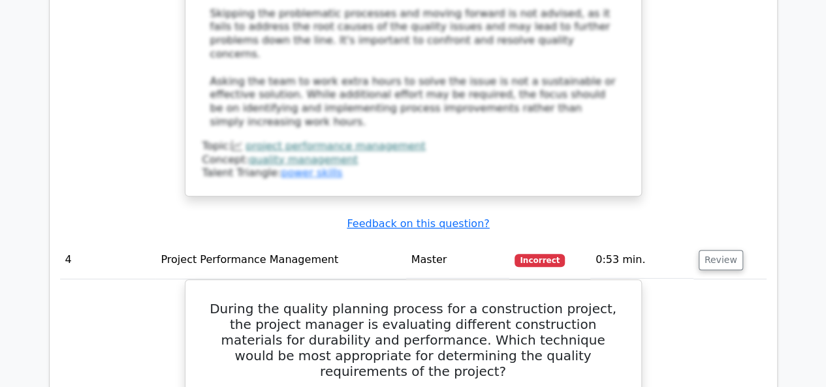
scroll to position [2741, 0]
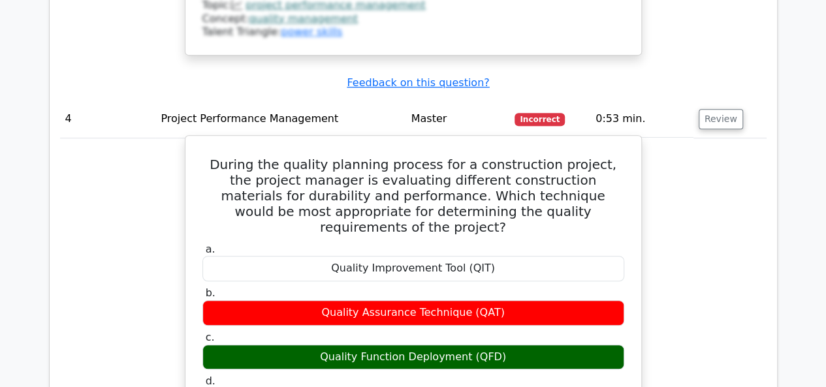
drag, startPoint x: 510, startPoint y: 189, endPoint x: 297, endPoint y: 189, distance: 213.4
click at [297, 345] on div "Quality Function Deployment (QFD)" at bounding box center [413, 357] width 422 height 25
drag, startPoint x: 339, startPoint y: 187, endPoint x: 219, endPoint y: 14, distance: 210.0
click at [218, 157] on h5 "During the quality planning process for a construction project, the project man…" at bounding box center [413, 196] width 424 height 78
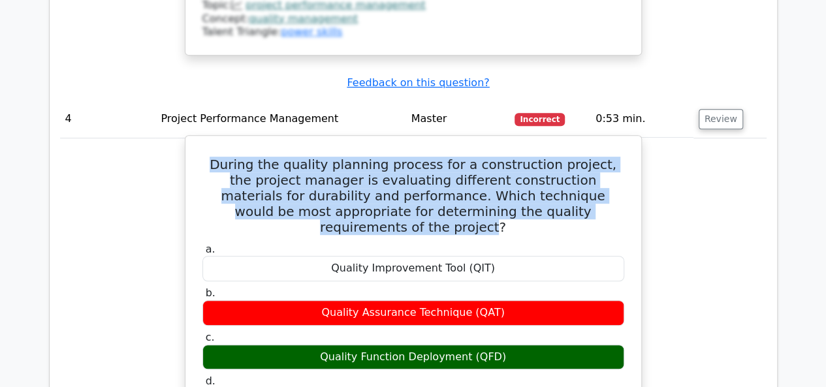
drag, startPoint x: 217, startPoint y: 12, endPoint x: 574, endPoint y: 62, distance: 361.2
click at [604, 157] on h5 "During the quality planning process for a construction project, the project man…" at bounding box center [413, 196] width 424 height 78
click at [392, 157] on h5 "During the quality planning process for a construction project, the project man…" at bounding box center [413, 196] width 424 height 78
drag, startPoint x: 225, startPoint y: 9, endPoint x: 602, endPoint y: 72, distance: 383.1
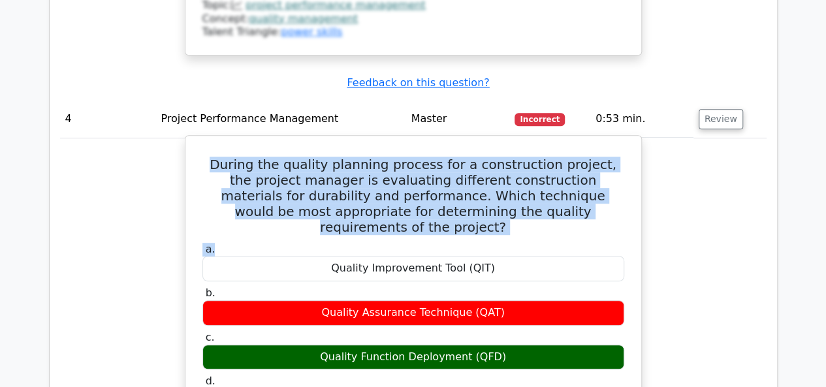
copy div "During the quality planning process for a construction project, the project man…"
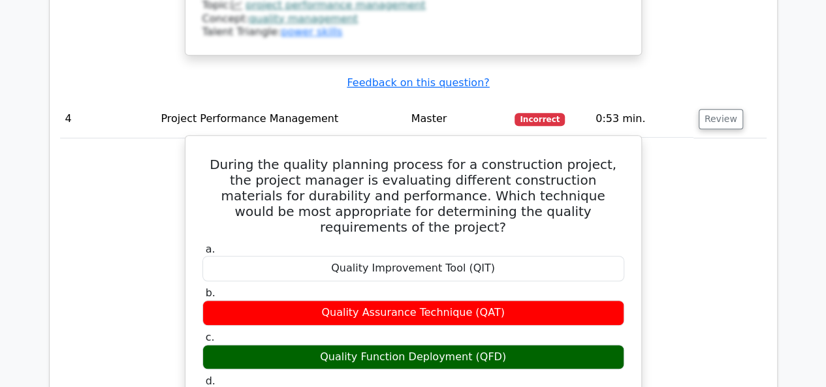
click at [506, 345] on div "Quality Function Deployment (QFD)" at bounding box center [413, 357] width 422 height 25
drag, startPoint x: 510, startPoint y: 194, endPoint x: 296, endPoint y: 194, distance: 214.1
click at [296, 345] on div "Quality Function Deployment (QFD)" at bounding box center [413, 357] width 422 height 25
copy div "Quality Function Deployment (QFD)"
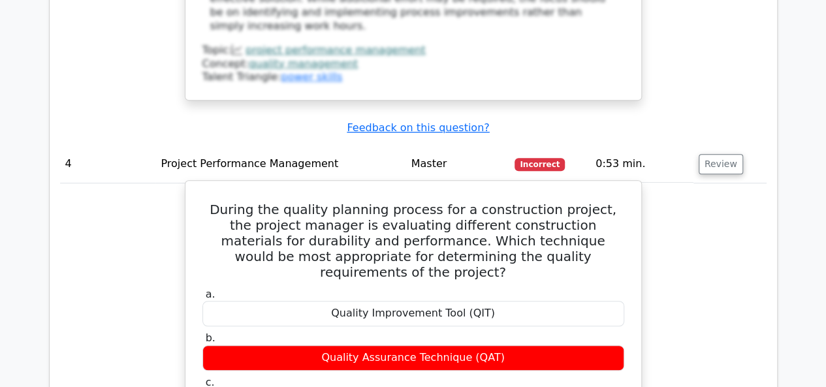
scroll to position [2676, 0]
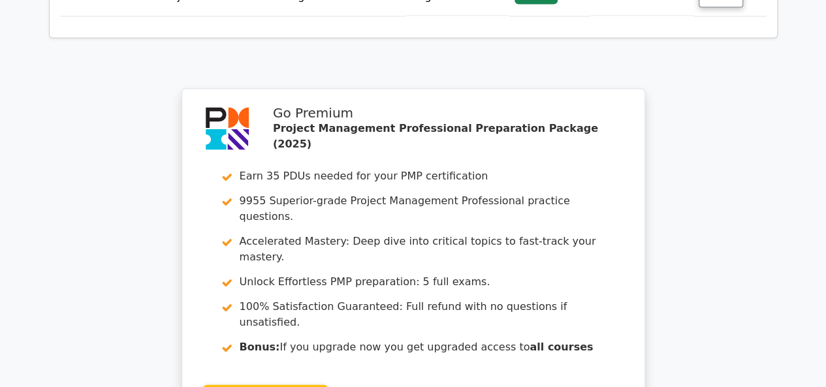
scroll to position [3263, 0]
